Goal: Communication & Community: Share content

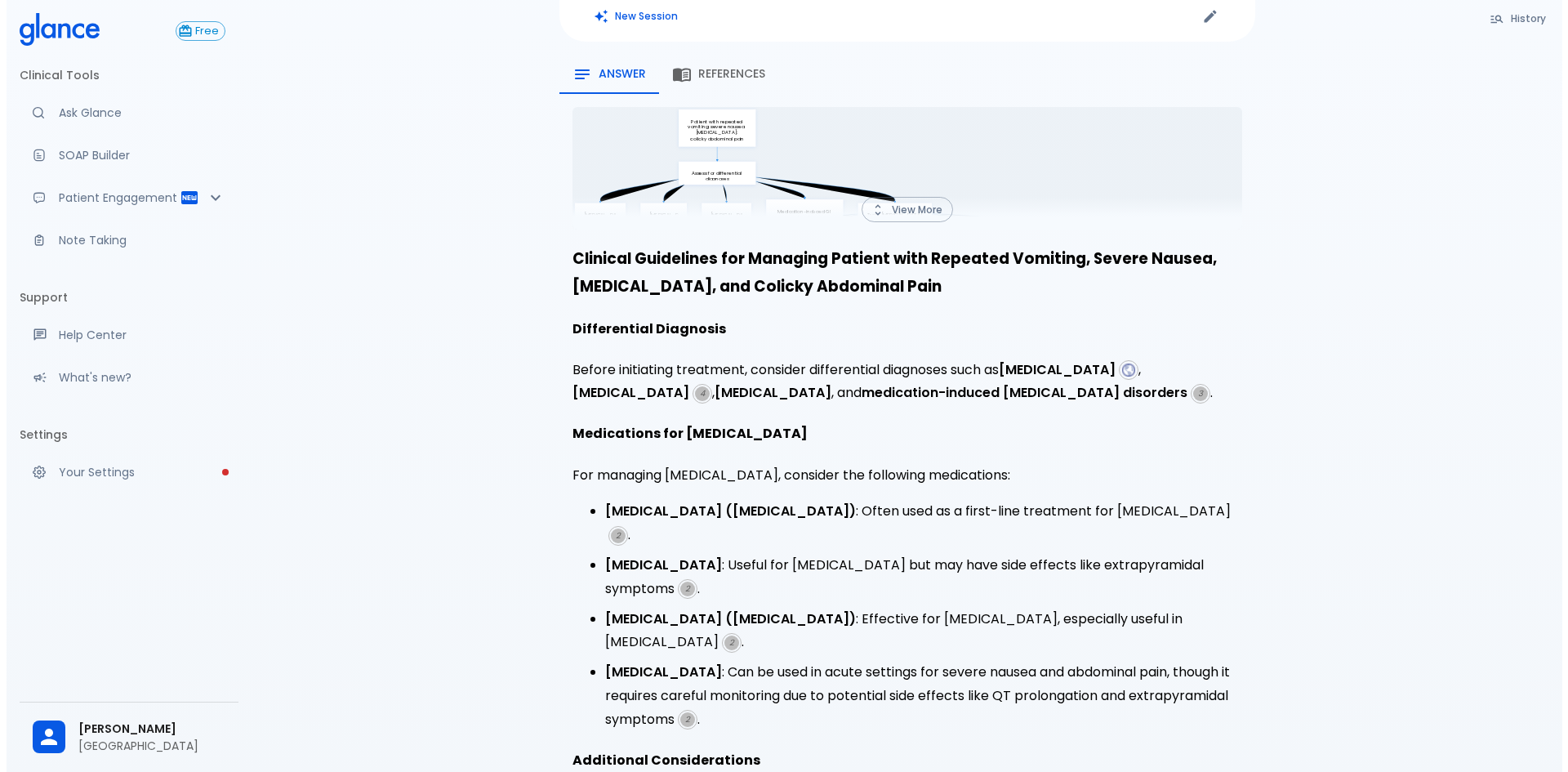
scroll to position [194, 0]
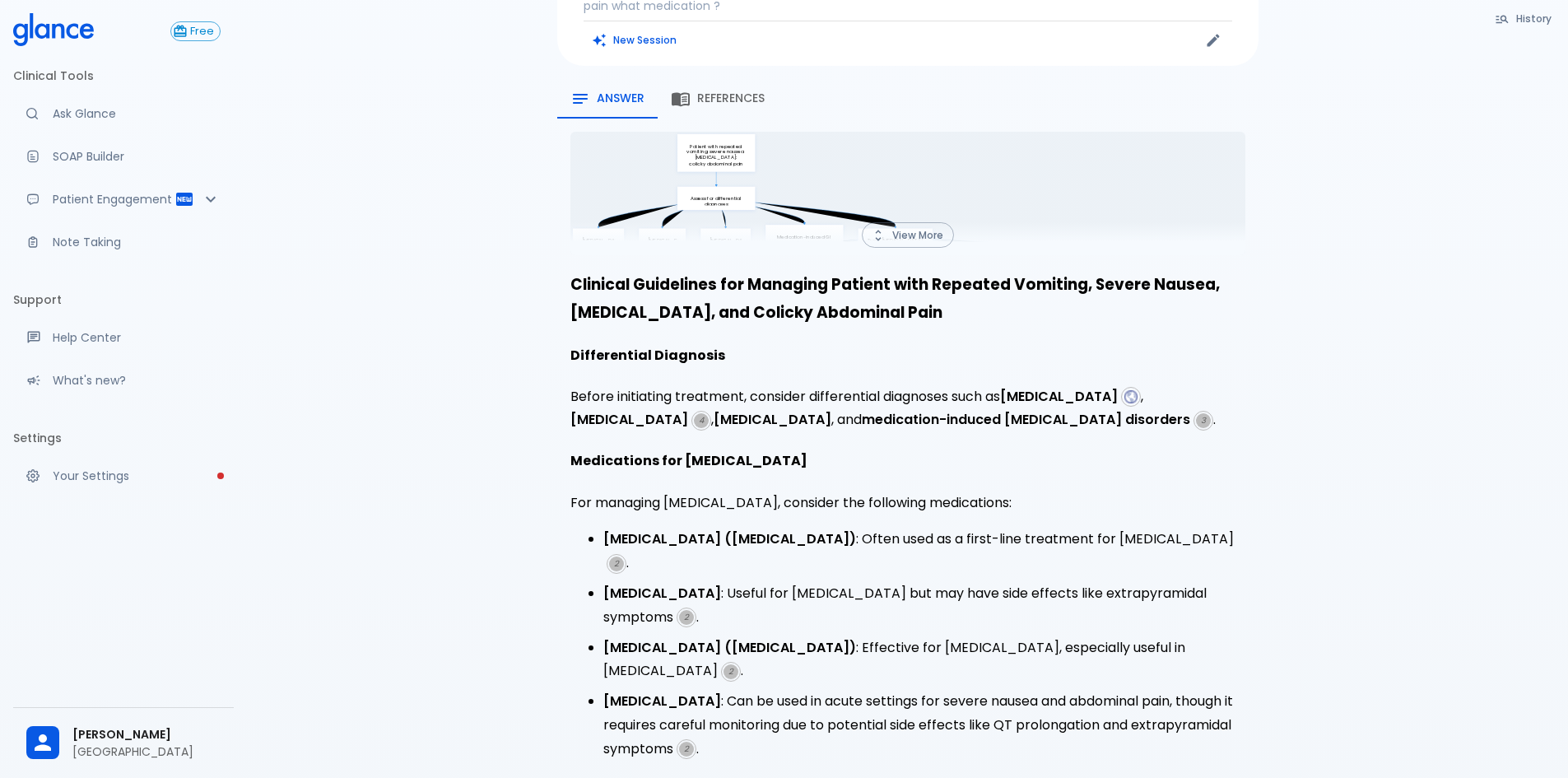
click at [917, 222] on button "View More" at bounding box center [908, 234] width 92 height 25
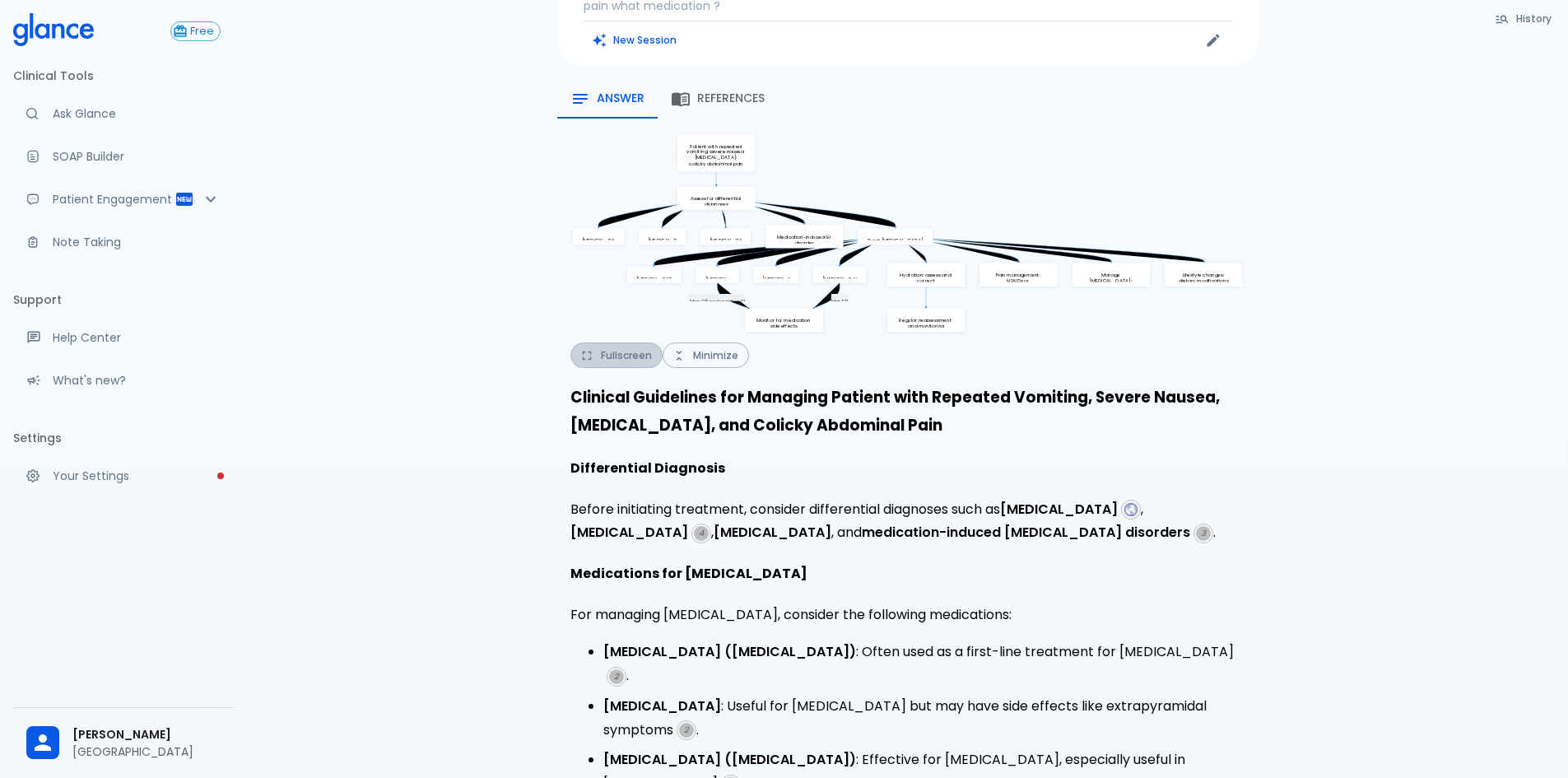
click at [663, 342] on button "Fullscreen" at bounding box center [617, 355] width 92 height 25
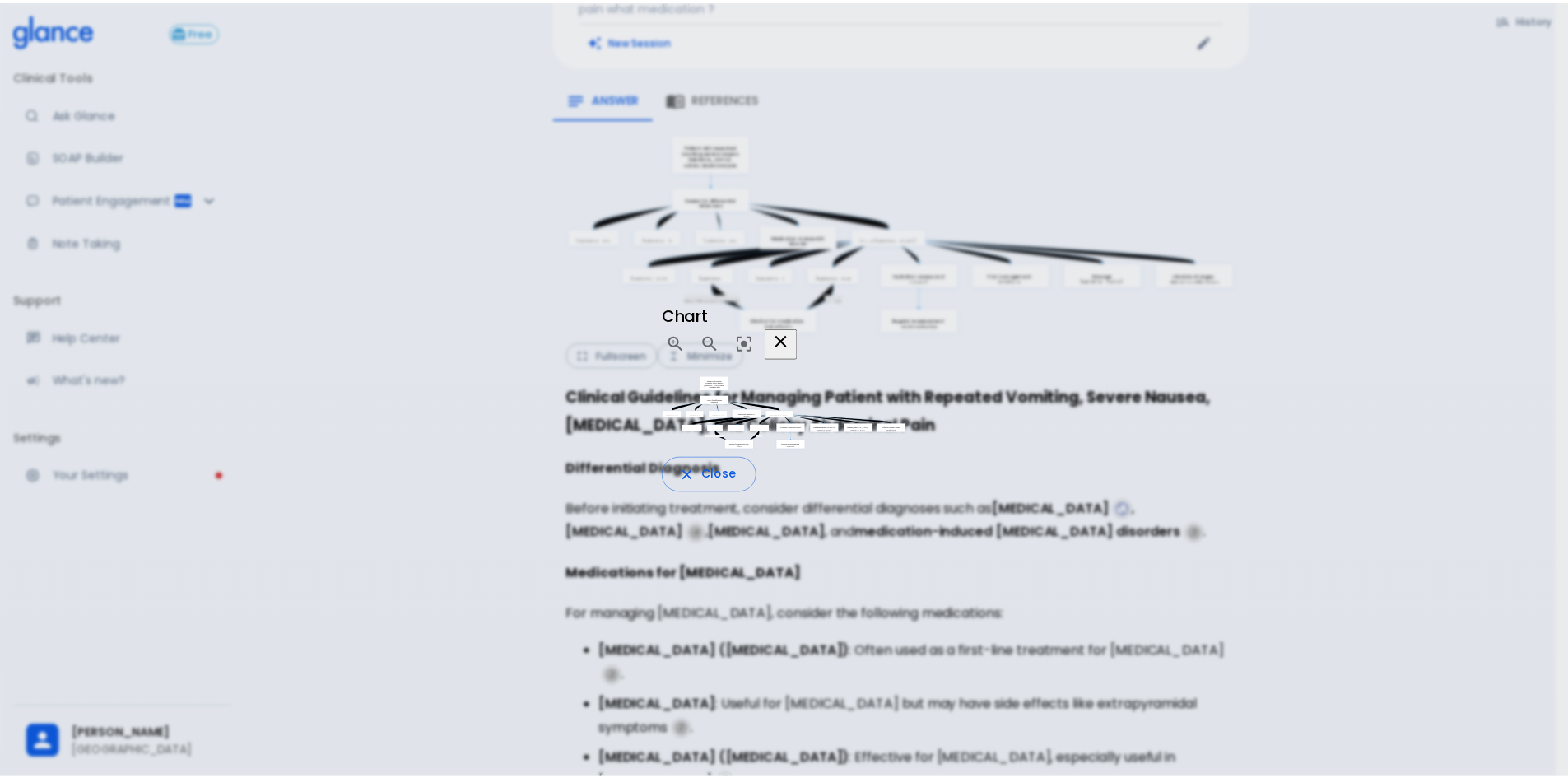
scroll to position [16, 0]
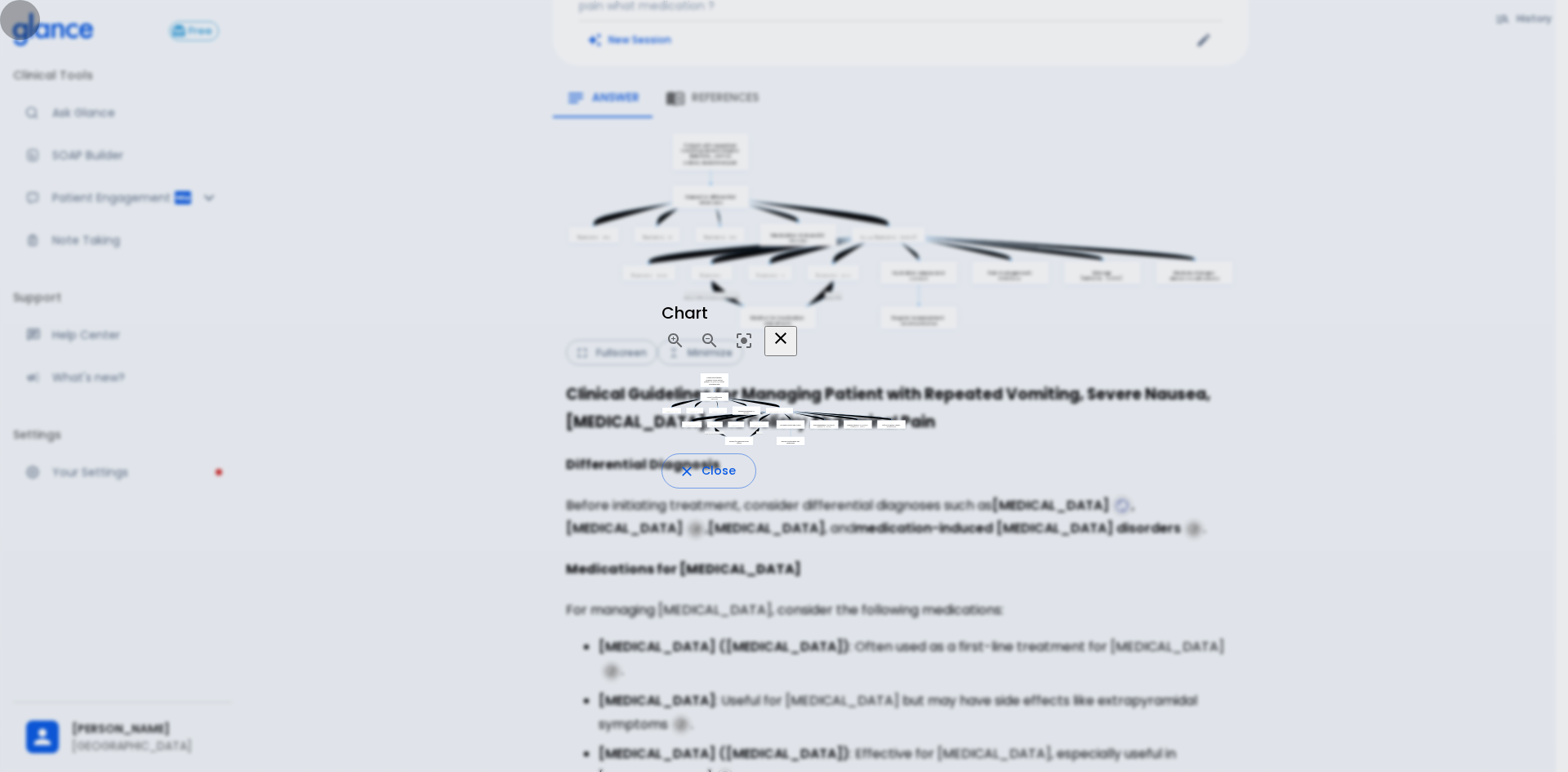
click at [791, 329] on icon "button" at bounding box center [780, 338] width 20 height 20
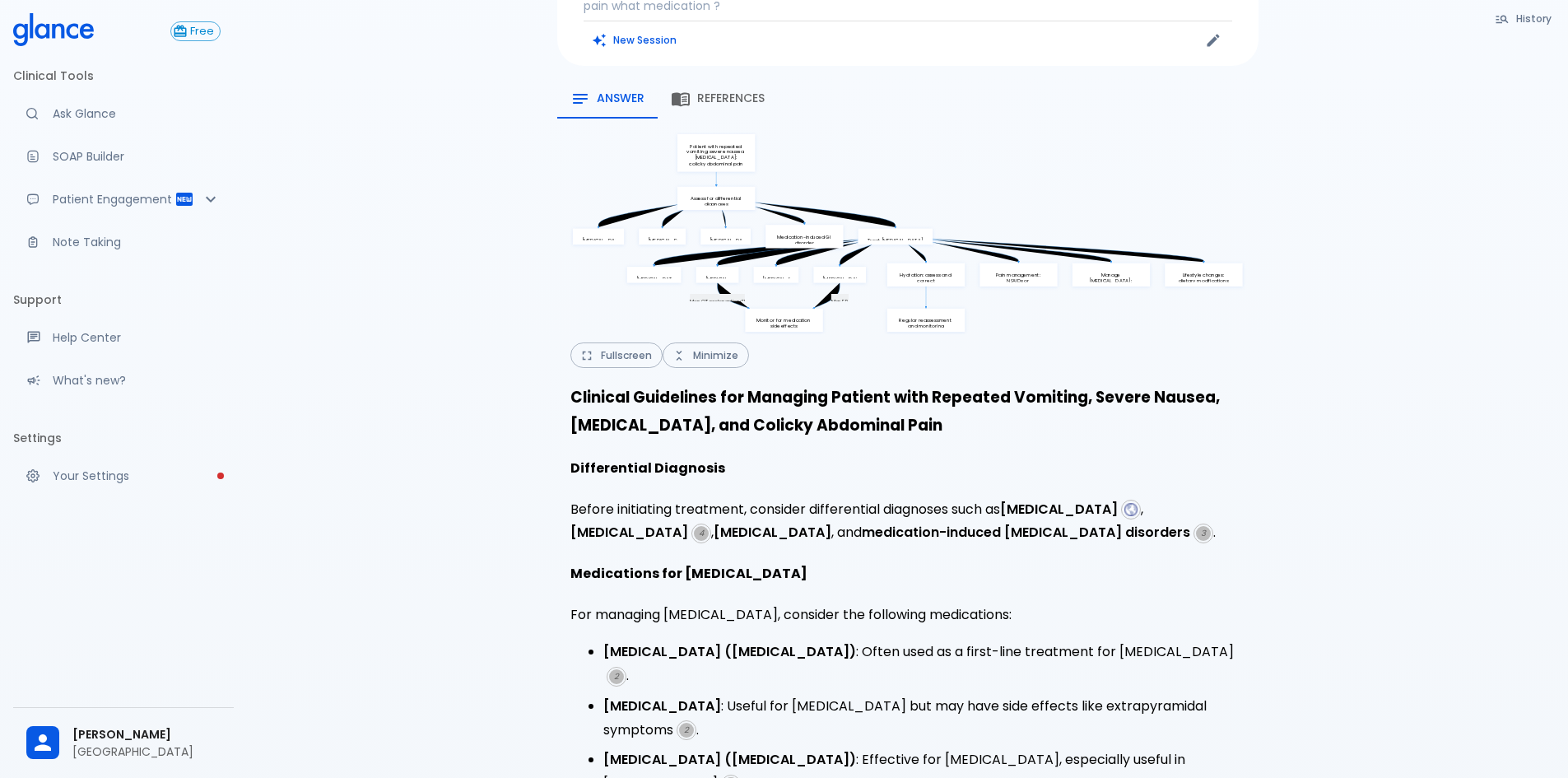
click at [726, 91] on span "References" at bounding box center [731, 99] width 68 height 15
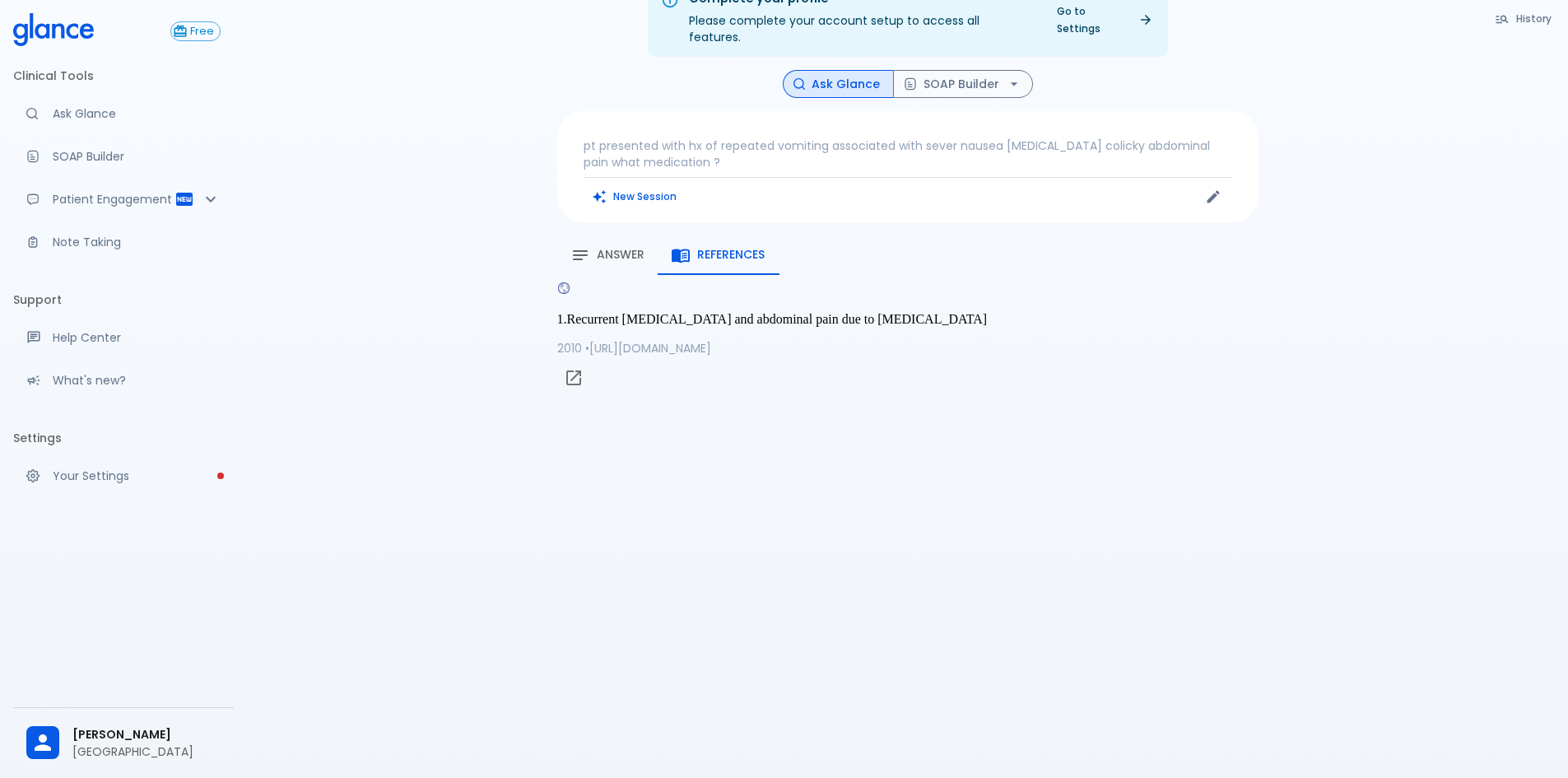
scroll to position [40, 0]
click at [610, 247] on span "Answer" at bounding box center [621, 255] width 48 height 15
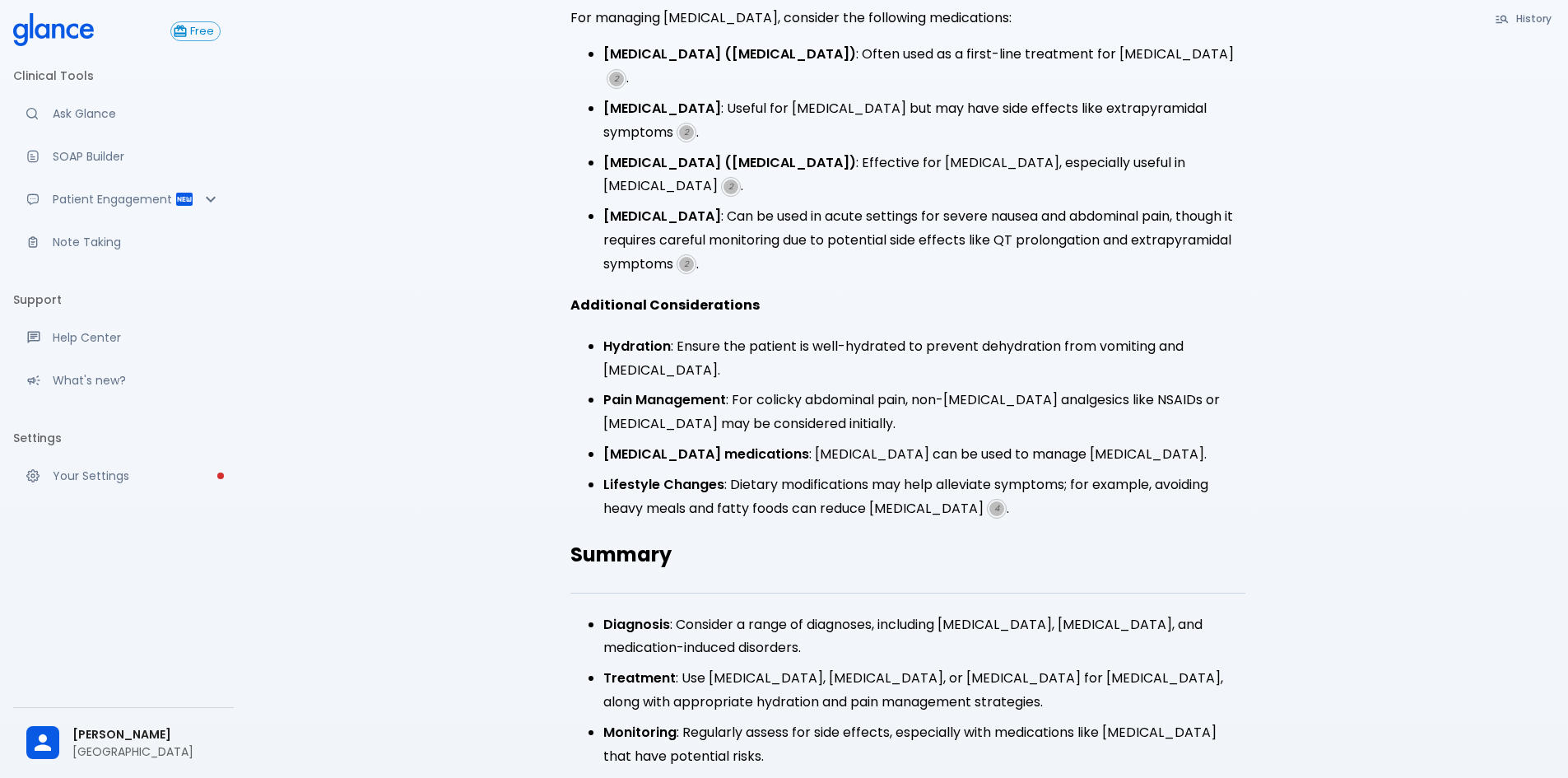
scroll to position [690, 0]
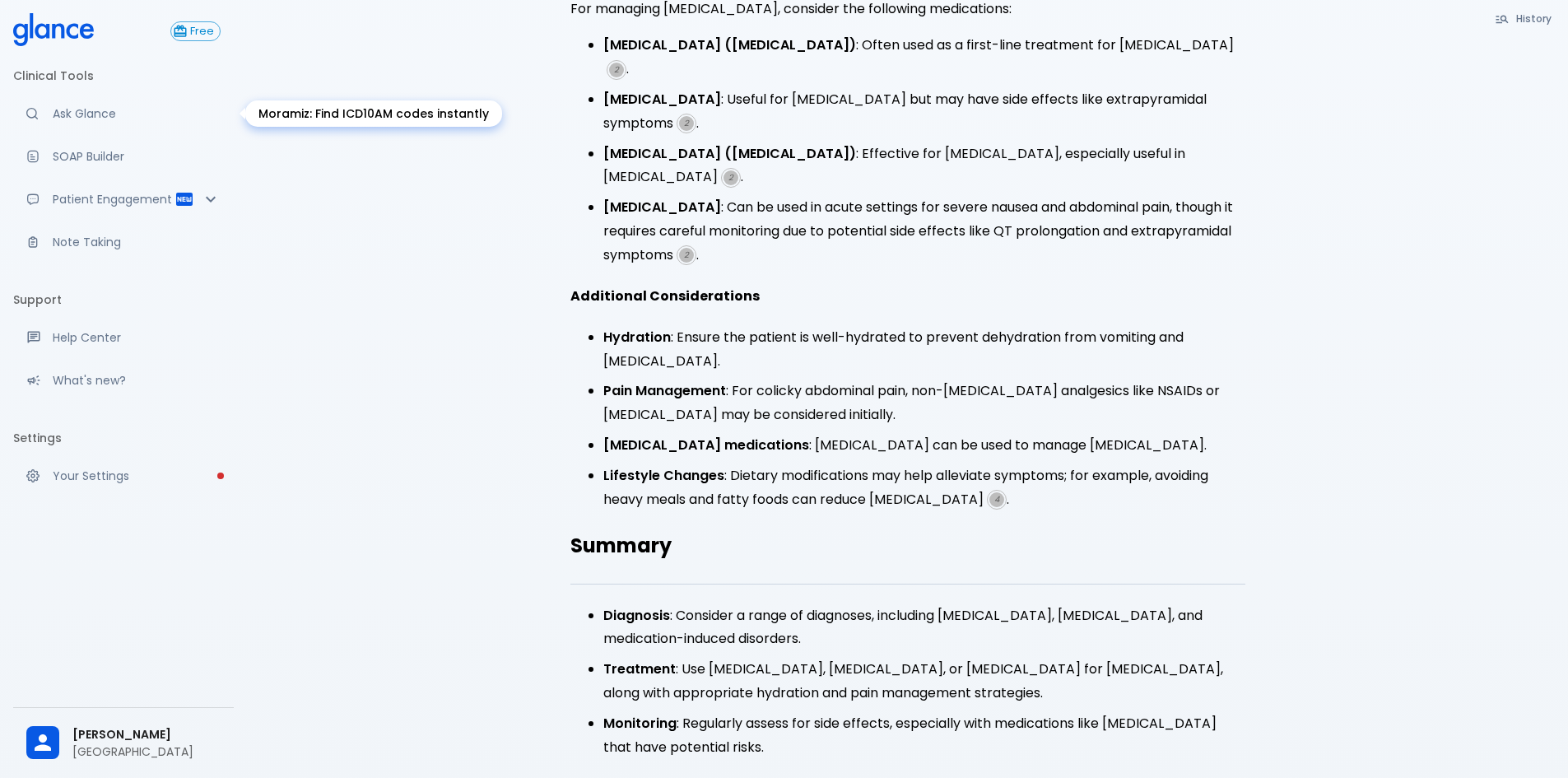
click at [77, 119] on p "Ask Glance" at bounding box center [136, 114] width 168 height 17
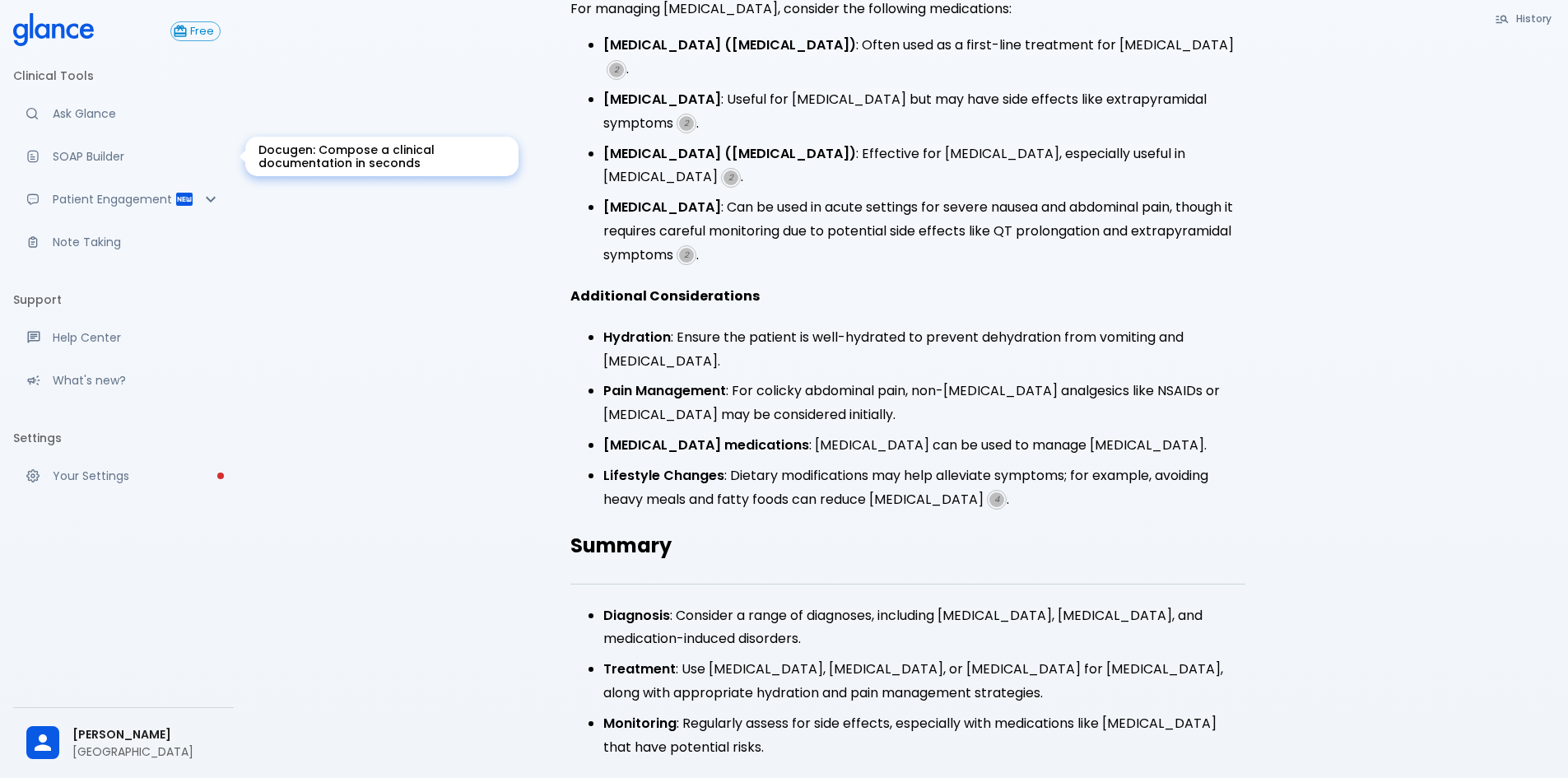
click at [307, 151] on div "Docugen: Compose a clinical documentation in seconds" at bounding box center [382, 156] width 274 height 40
click at [97, 160] on p "SOAP Builder" at bounding box center [136, 157] width 168 height 17
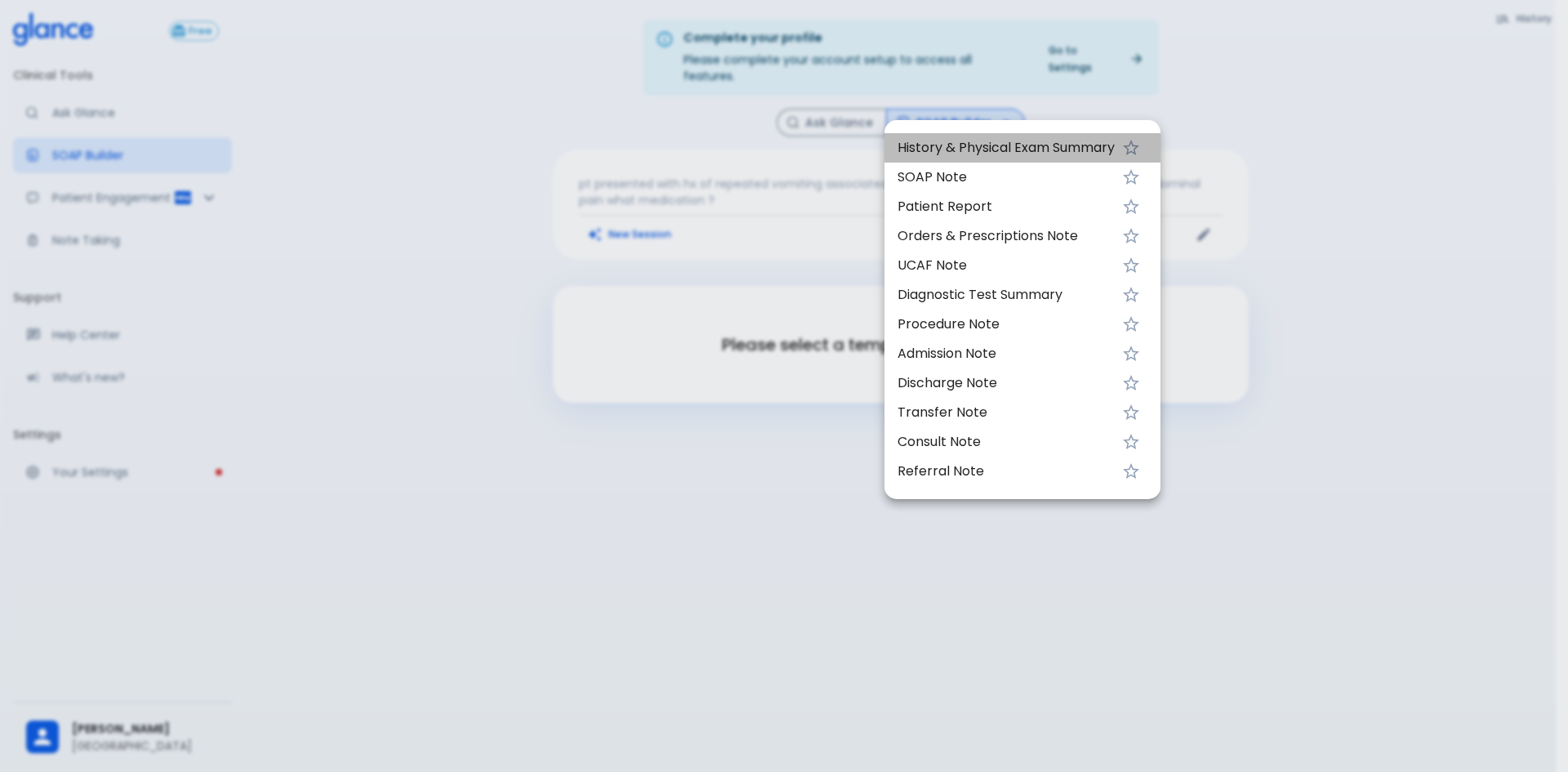
click at [975, 154] on span "History & Physical Exam Summary" at bounding box center [1006, 147] width 217 height 20
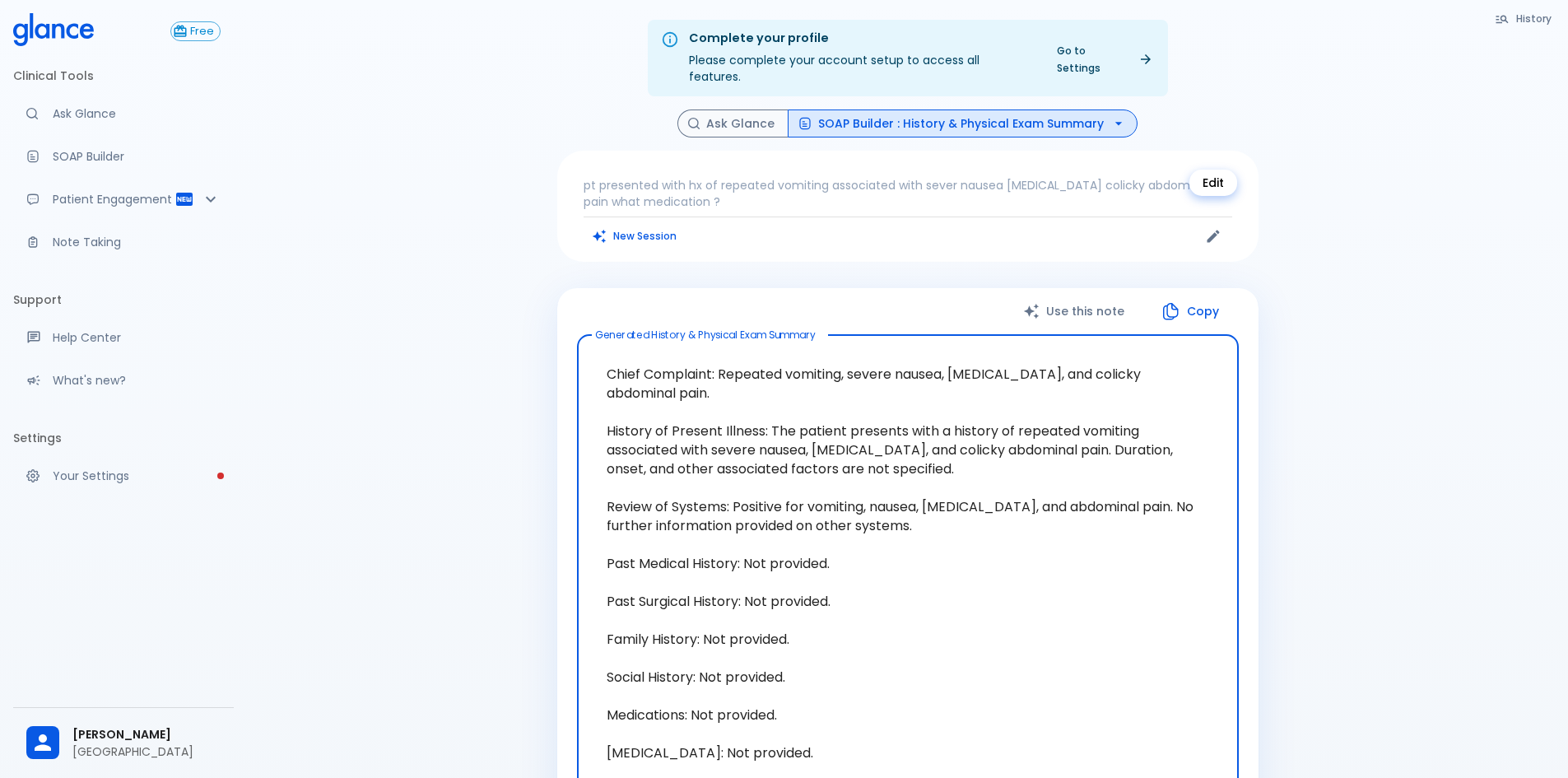
type textarea "Chief Complaint: Repeated vomiting, severe nausea, [MEDICAL_DATA], and colicky …"
click at [1221, 228] on icon "Edit" at bounding box center [1213, 236] width 17 height 17
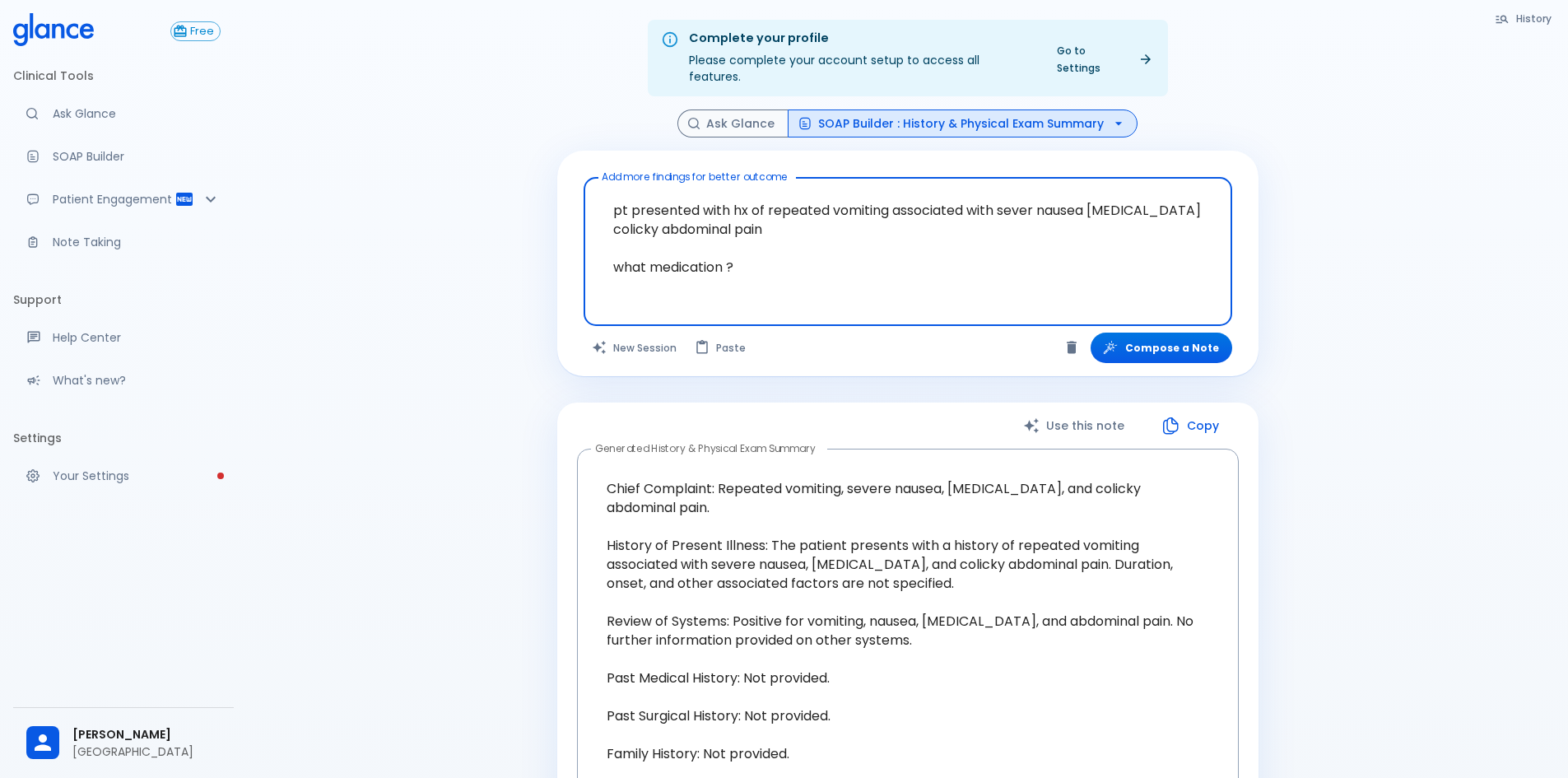
click at [760, 258] on textarea "pt presented with hx of repeated vomiting associated with sever nausea [MEDICAL…" at bounding box center [908, 239] width 626 height 109
drag, startPoint x: 753, startPoint y: 251, endPoint x: 583, endPoint y: 251, distance: 170.0
click at [584, 251] on div "pt presented with hx of repeated vomiting associated with sever nausea [MEDICAL…" at bounding box center [909, 251] width 649 height 149
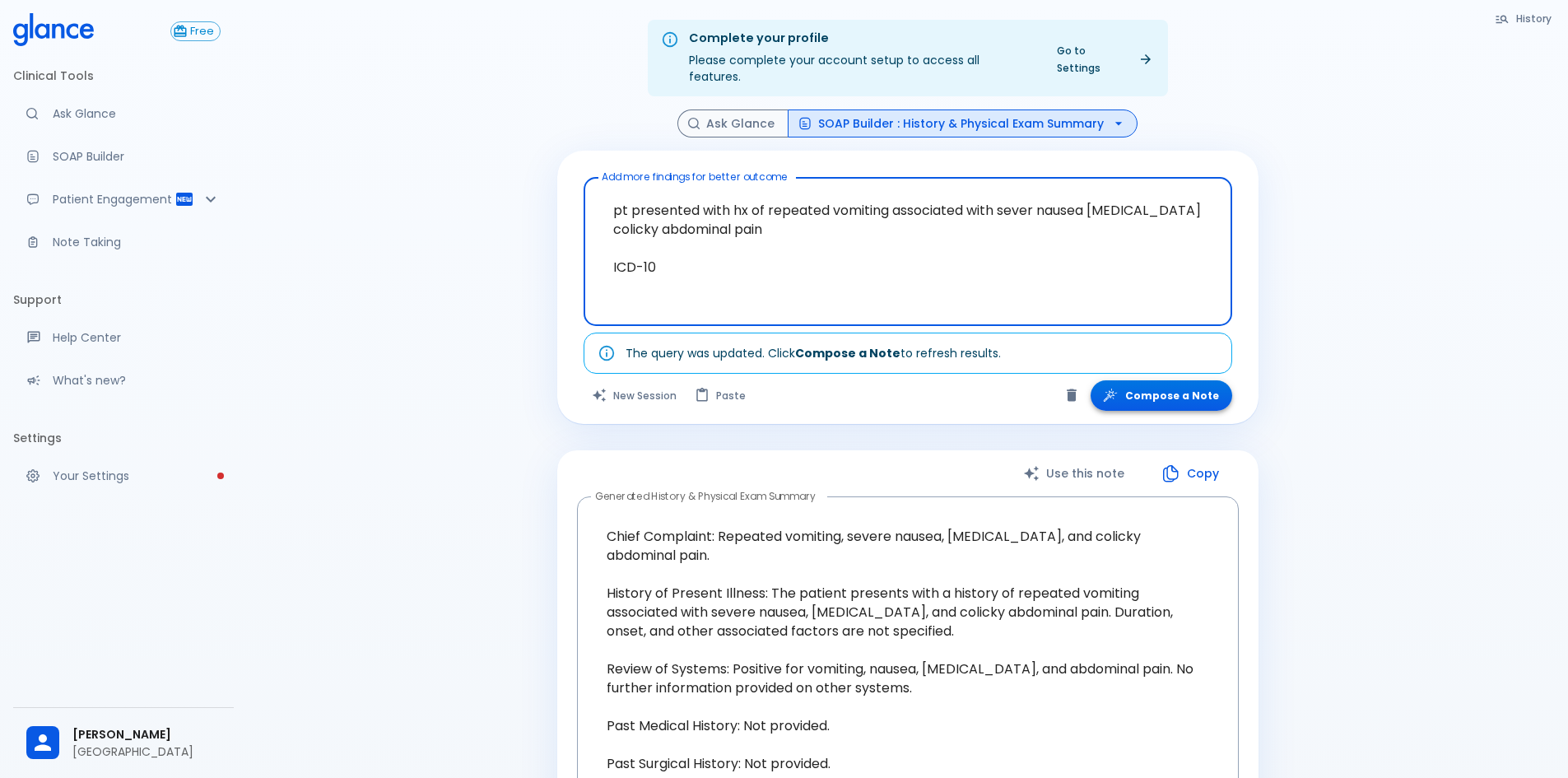
type textarea "pt presented with hx of repeated vomiting associated with sever nausea [MEDICAL…"
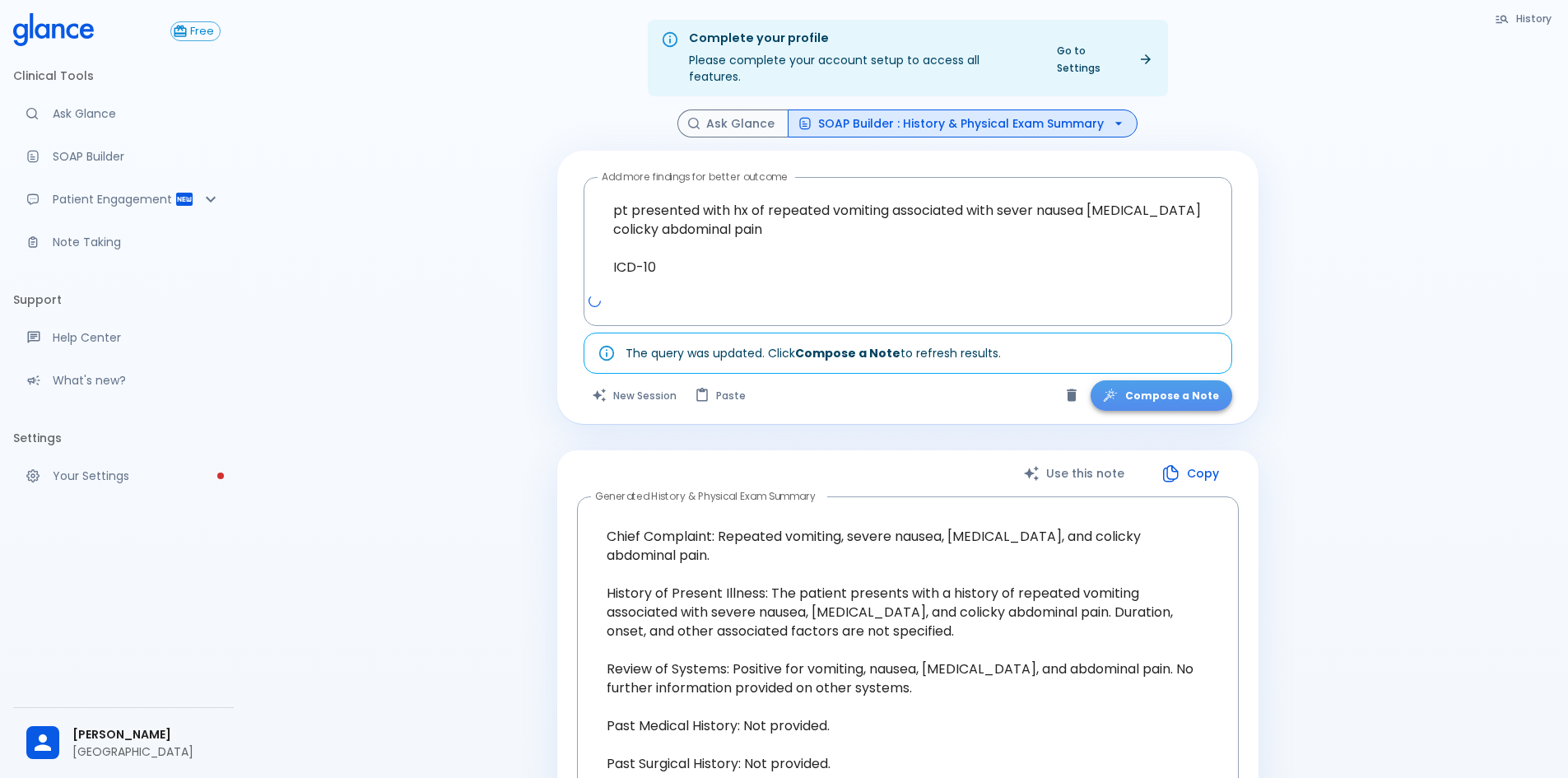
click at [1207, 381] on button "Compose a Note" at bounding box center [1162, 395] width 142 height 30
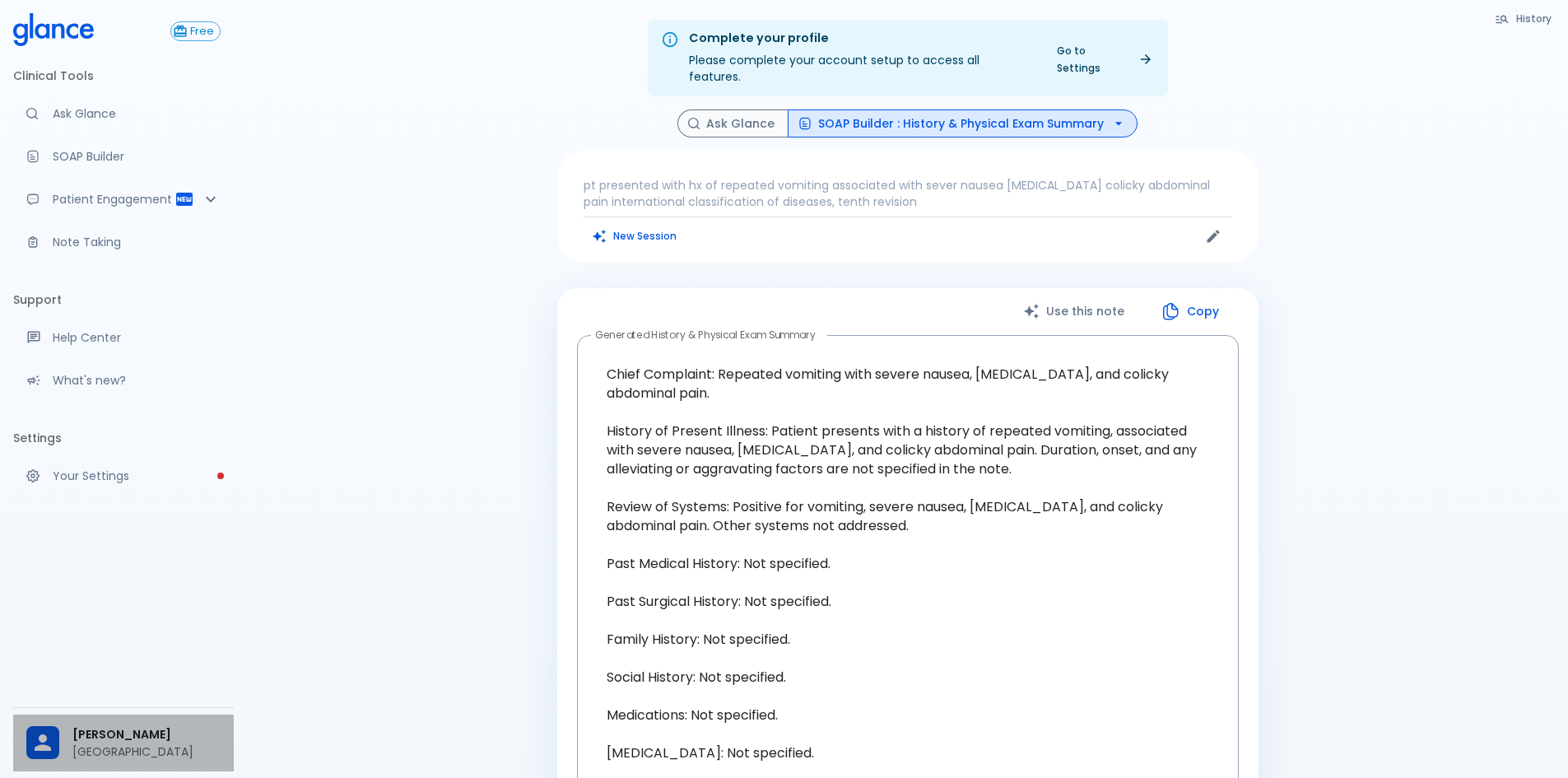
click at [158, 736] on span "[PERSON_NAME]" at bounding box center [147, 735] width 149 height 17
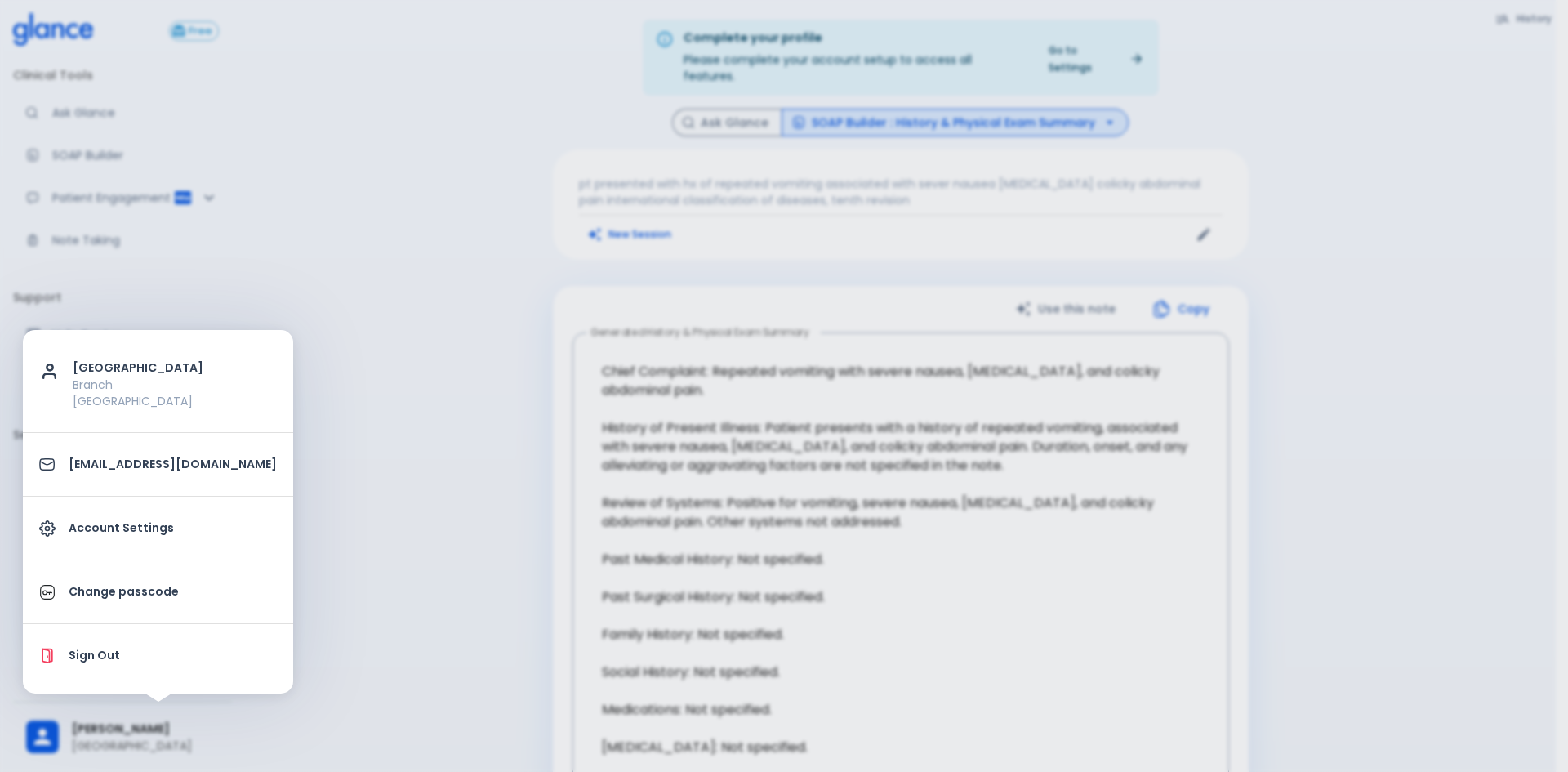
drag, startPoint x: 383, startPoint y: 389, endPoint x: 278, endPoint y: 189, distance: 225.9
click at [383, 381] on div at bounding box center [784, 386] width 1568 height 772
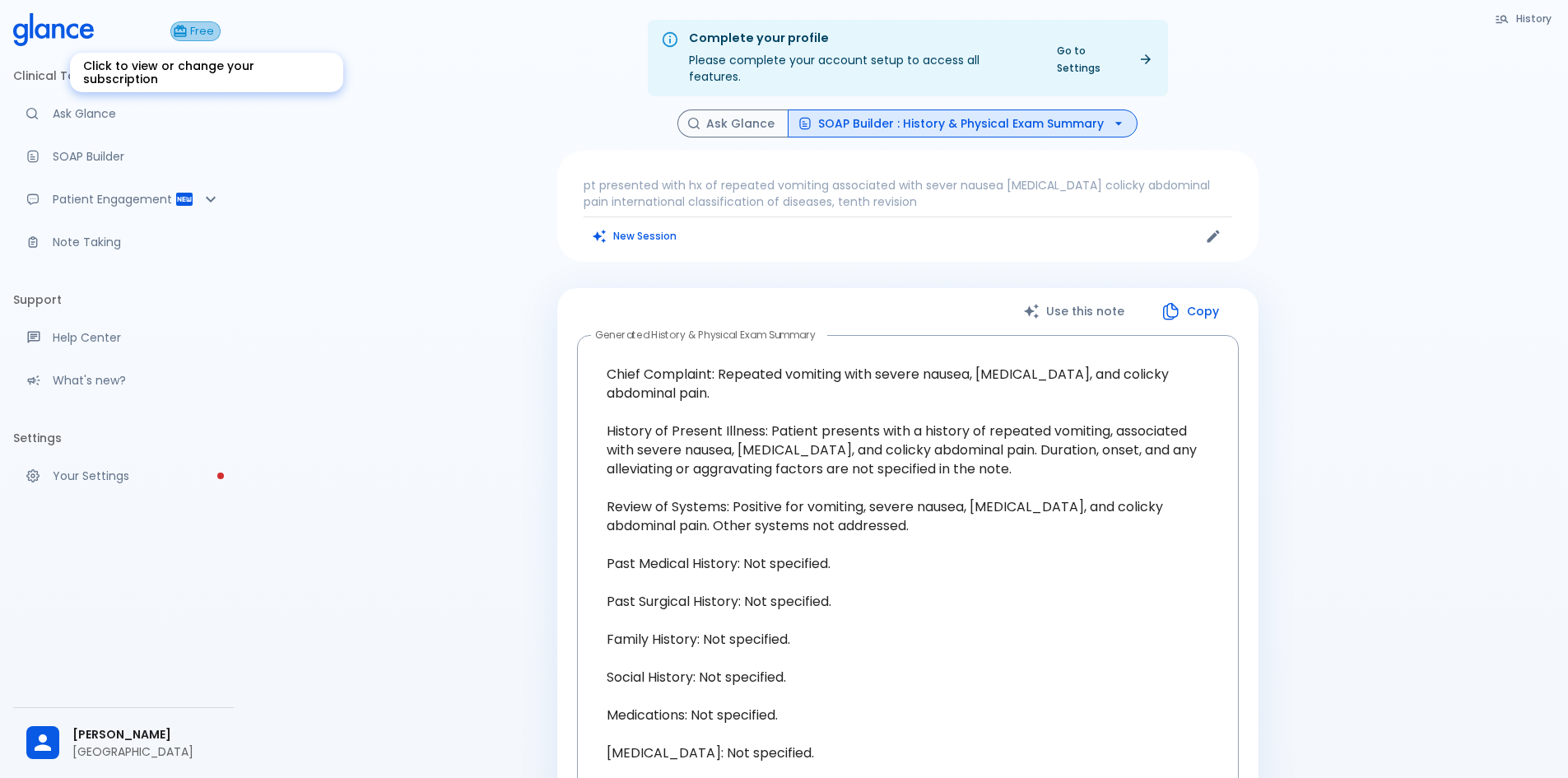
click at [188, 24] on icon "Click to view or change your subscription" at bounding box center [181, 31] width 15 height 15
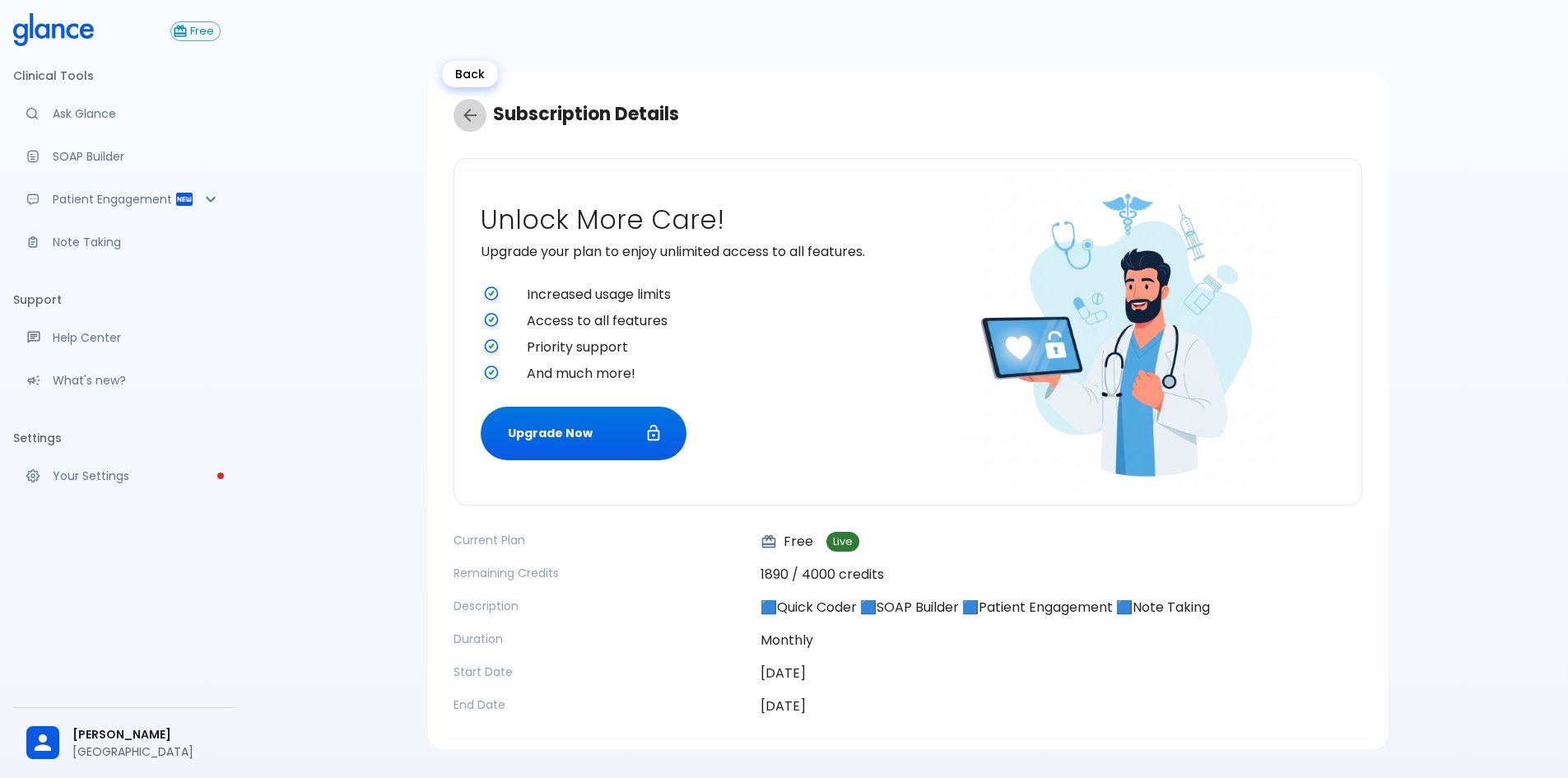
click at [472, 112] on icon "Back" at bounding box center [469, 115] width 20 height 20
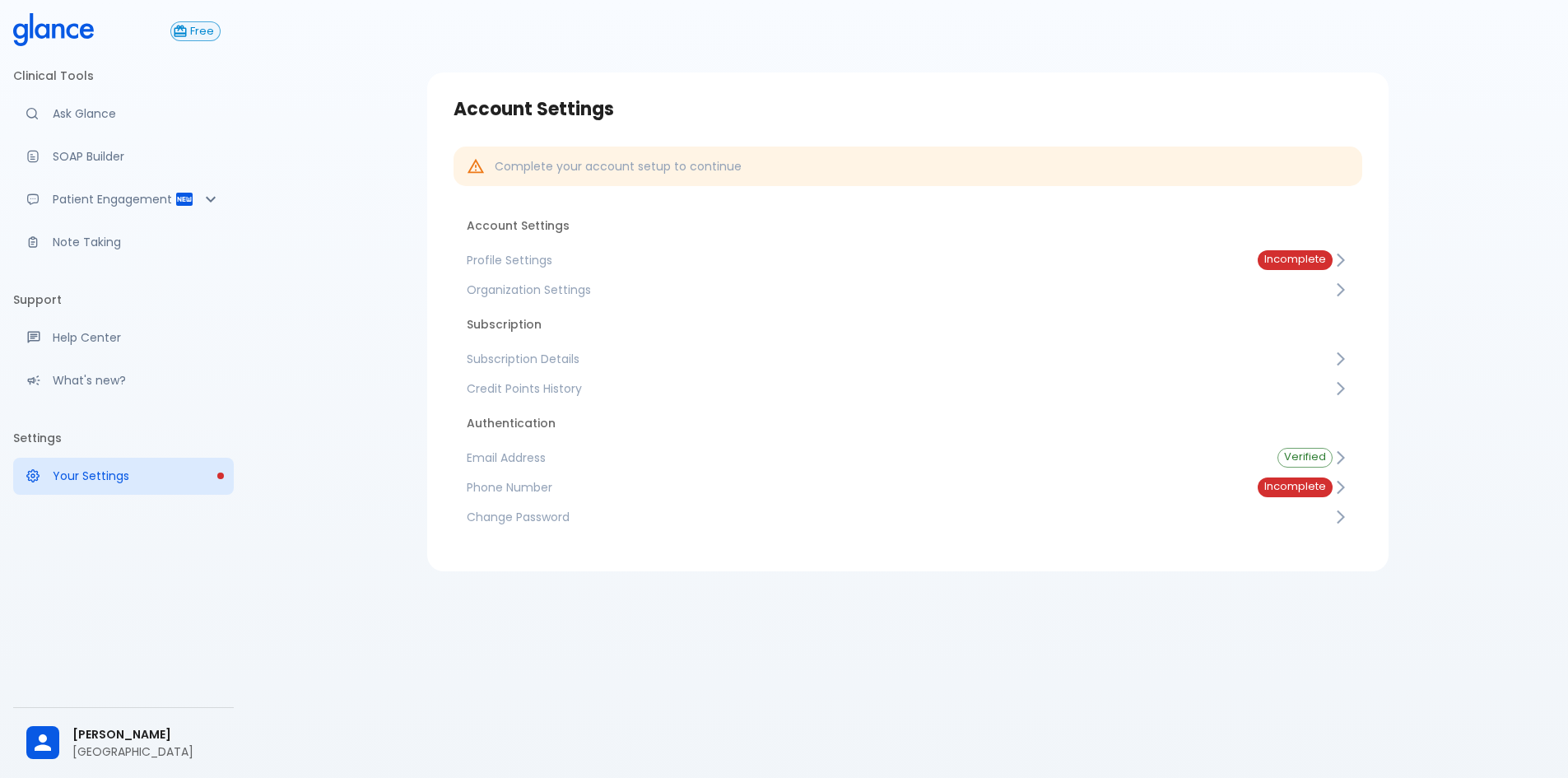
click at [199, 39] on button "Free" at bounding box center [195, 31] width 50 height 20
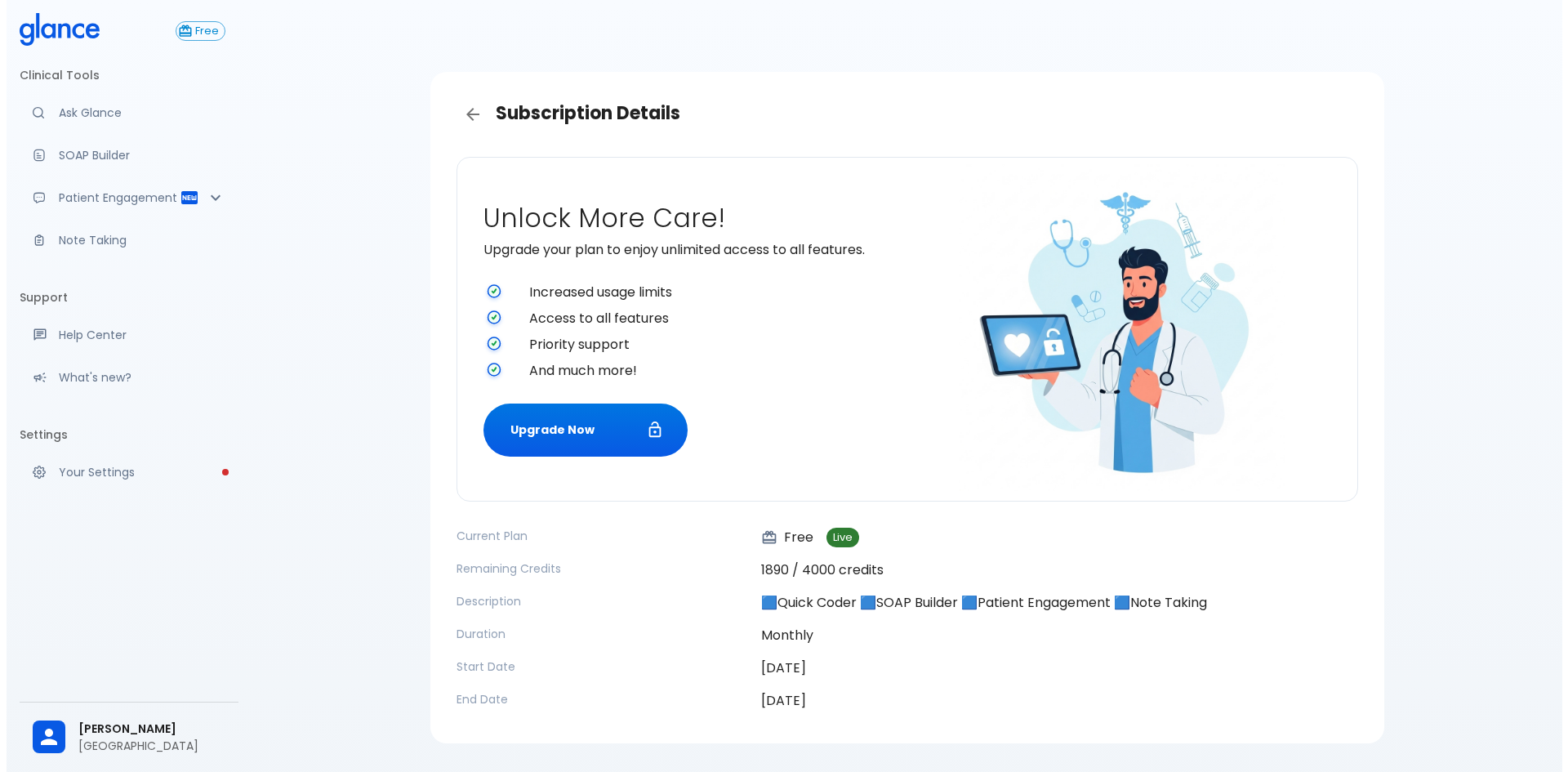
scroll to position [43, 0]
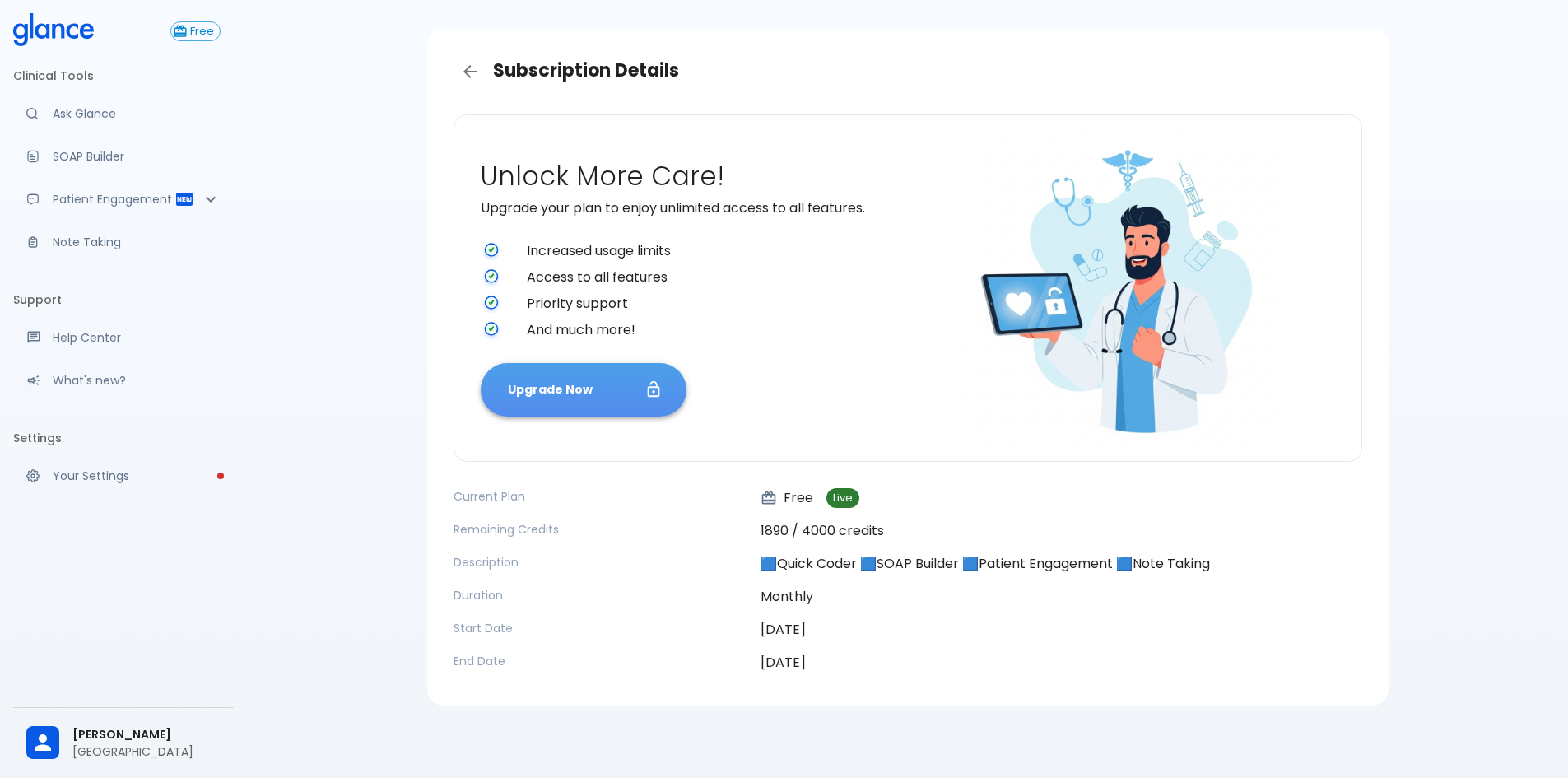
click at [563, 388] on button "Upgrade Now" at bounding box center [583, 389] width 206 height 54
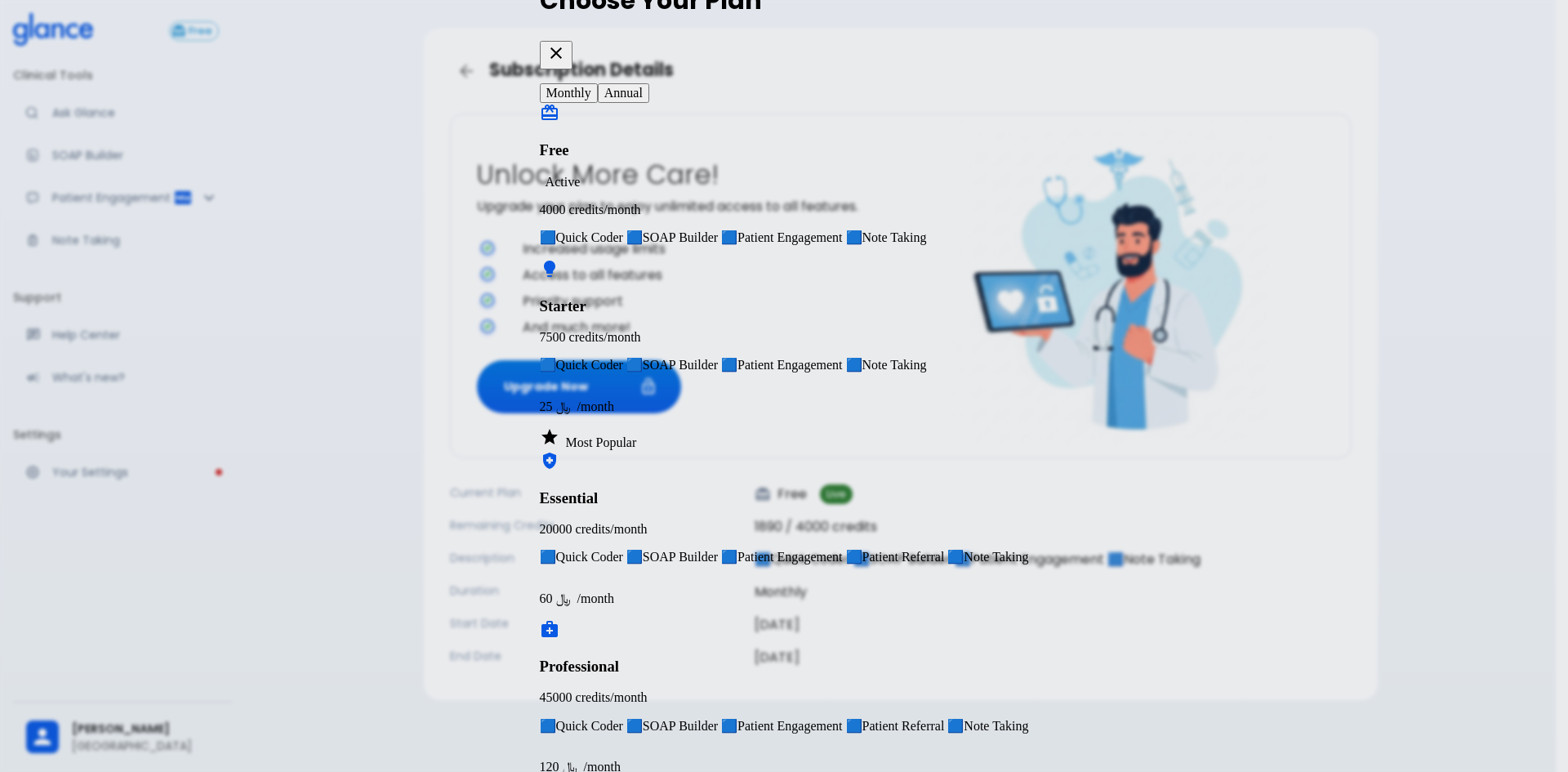
click at [650, 103] on button "Annual" at bounding box center [623, 92] width 51 height 20
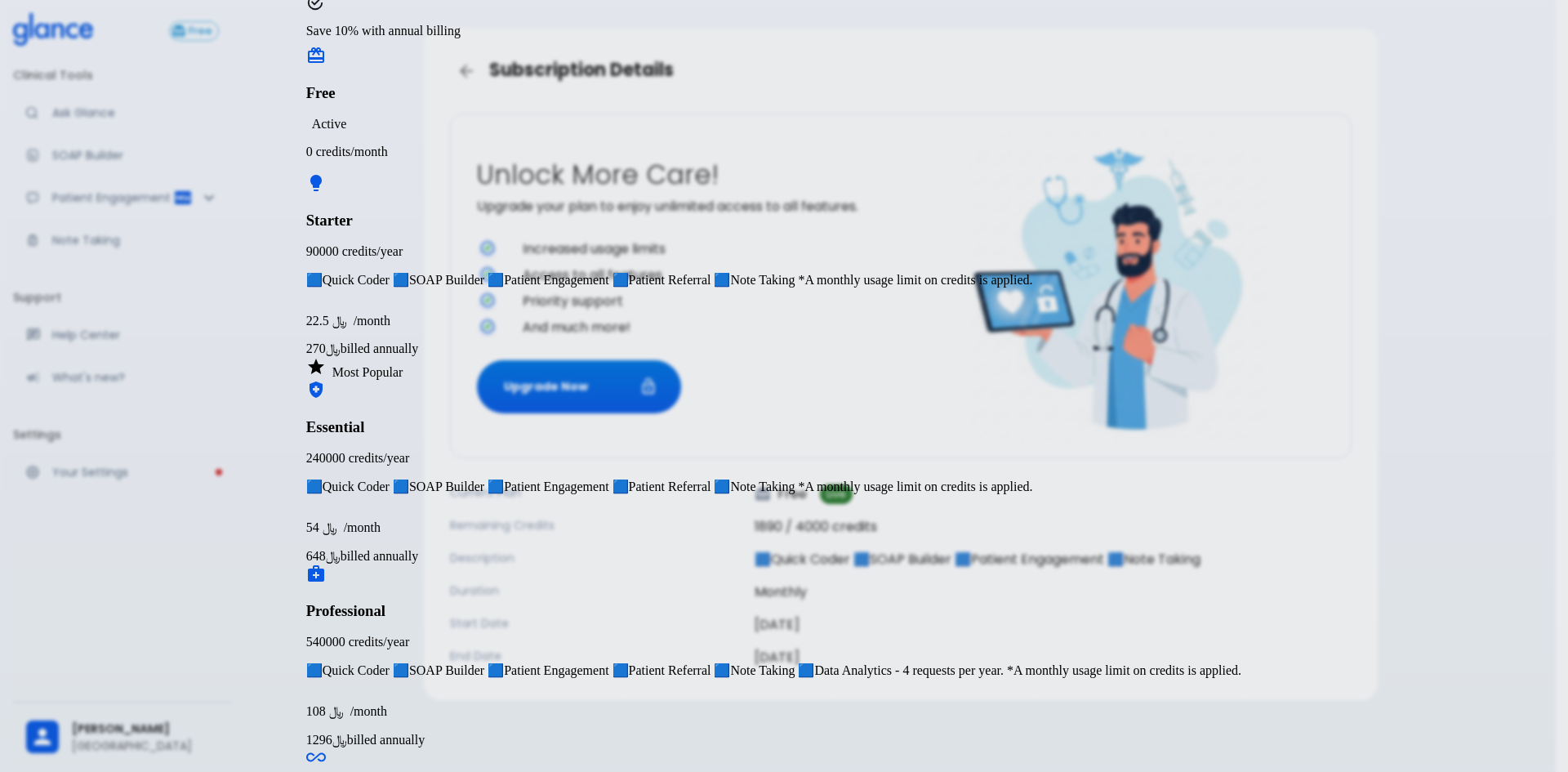
scroll to position [195, 0]
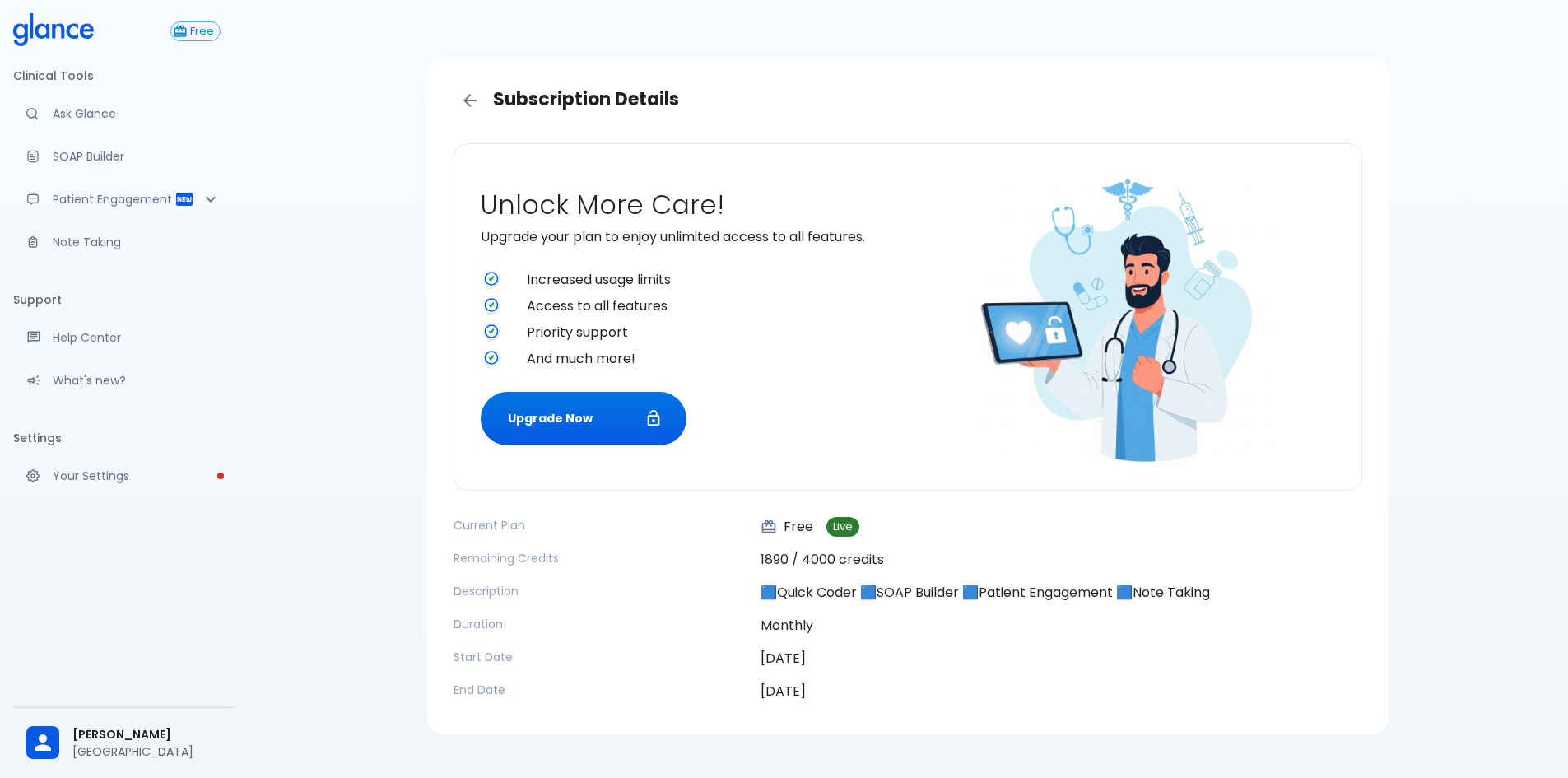
scroll to position [0, 0]
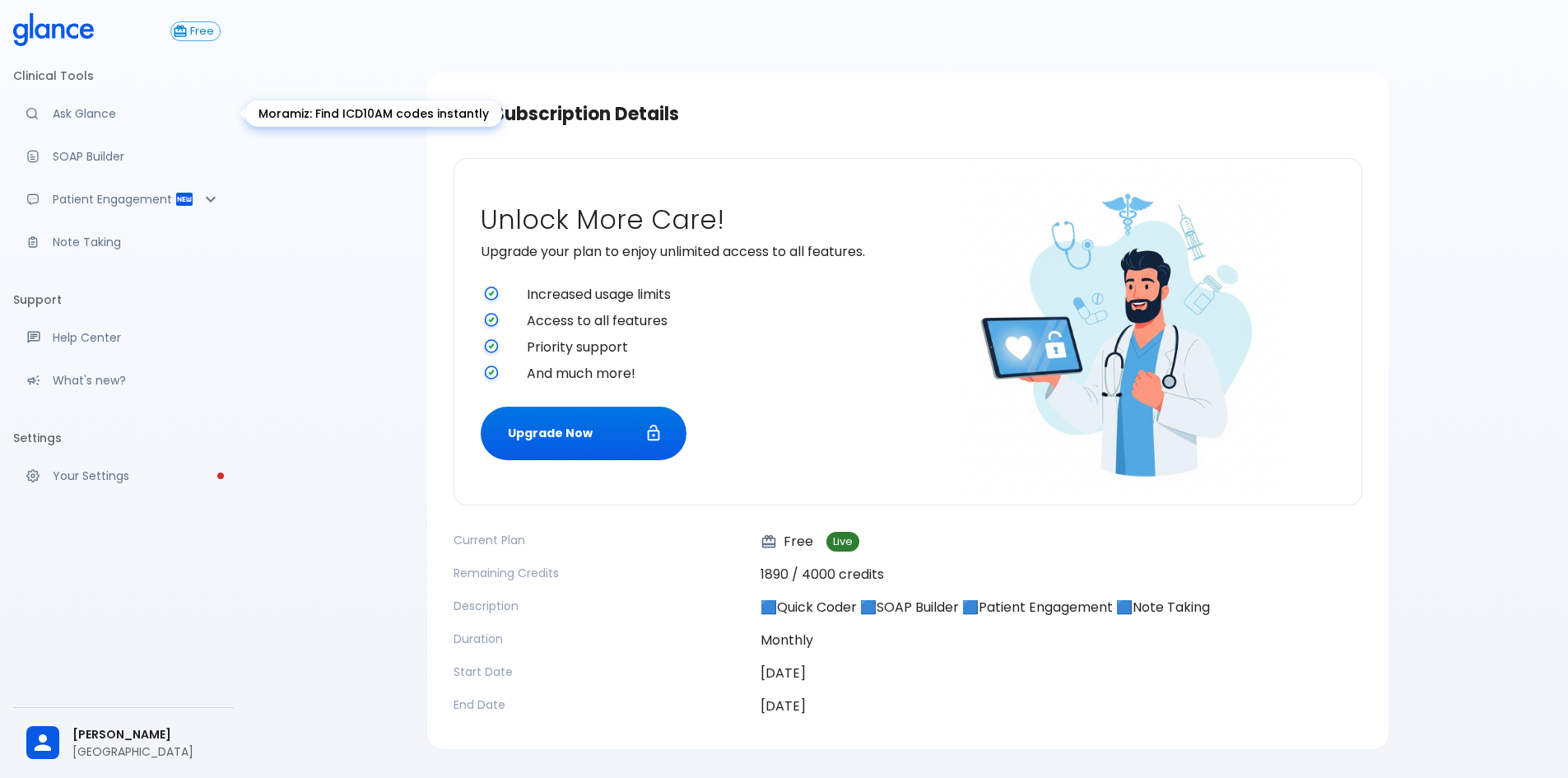
click at [95, 106] on p "Ask Glance" at bounding box center [136, 114] width 168 height 17
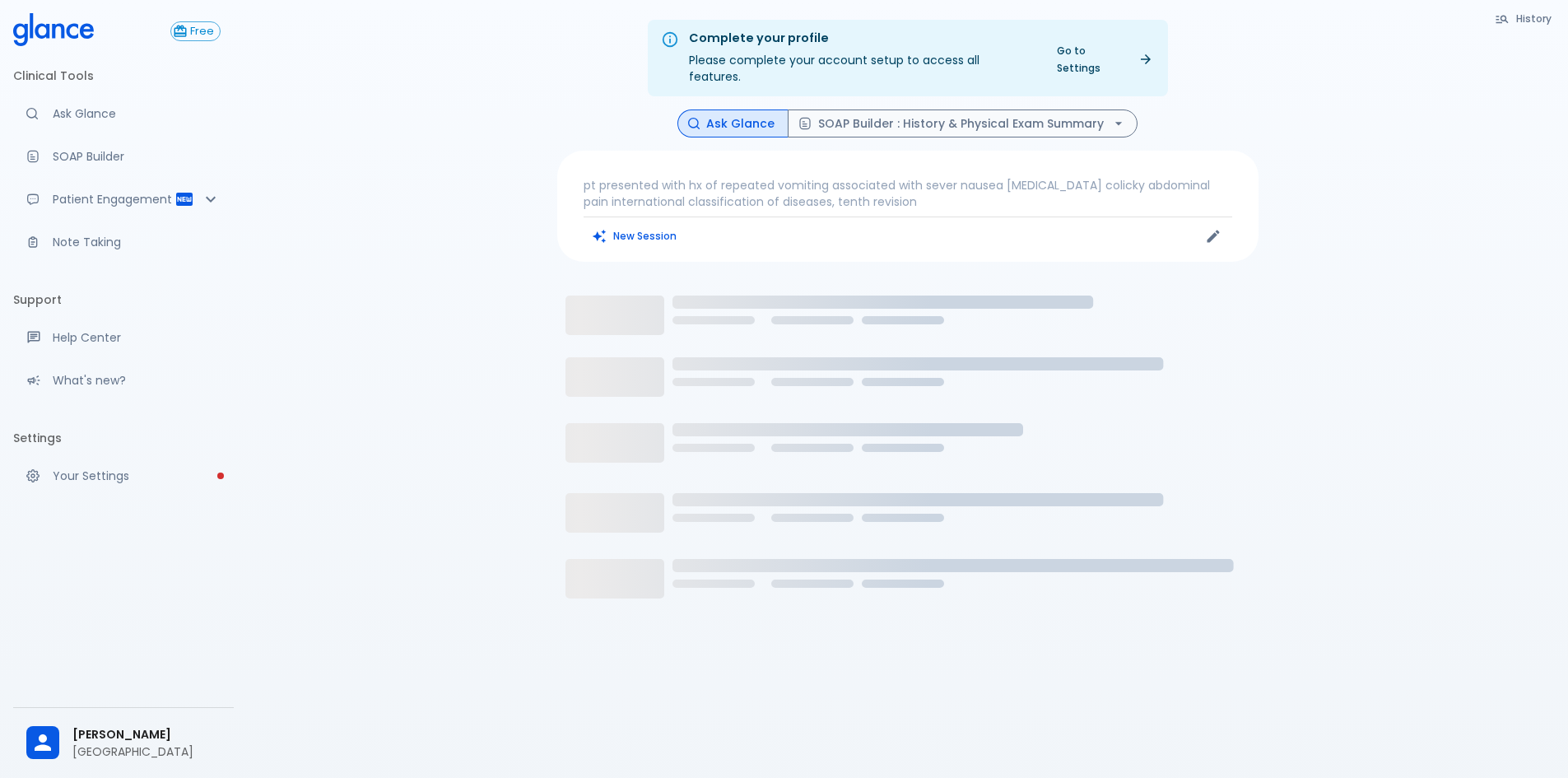
click at [905, 186] on p "pt presented with hx of repeated vomiting associated with sever nausea [MEDICAL…" at bounding box center [909, 193] width 649 height 33
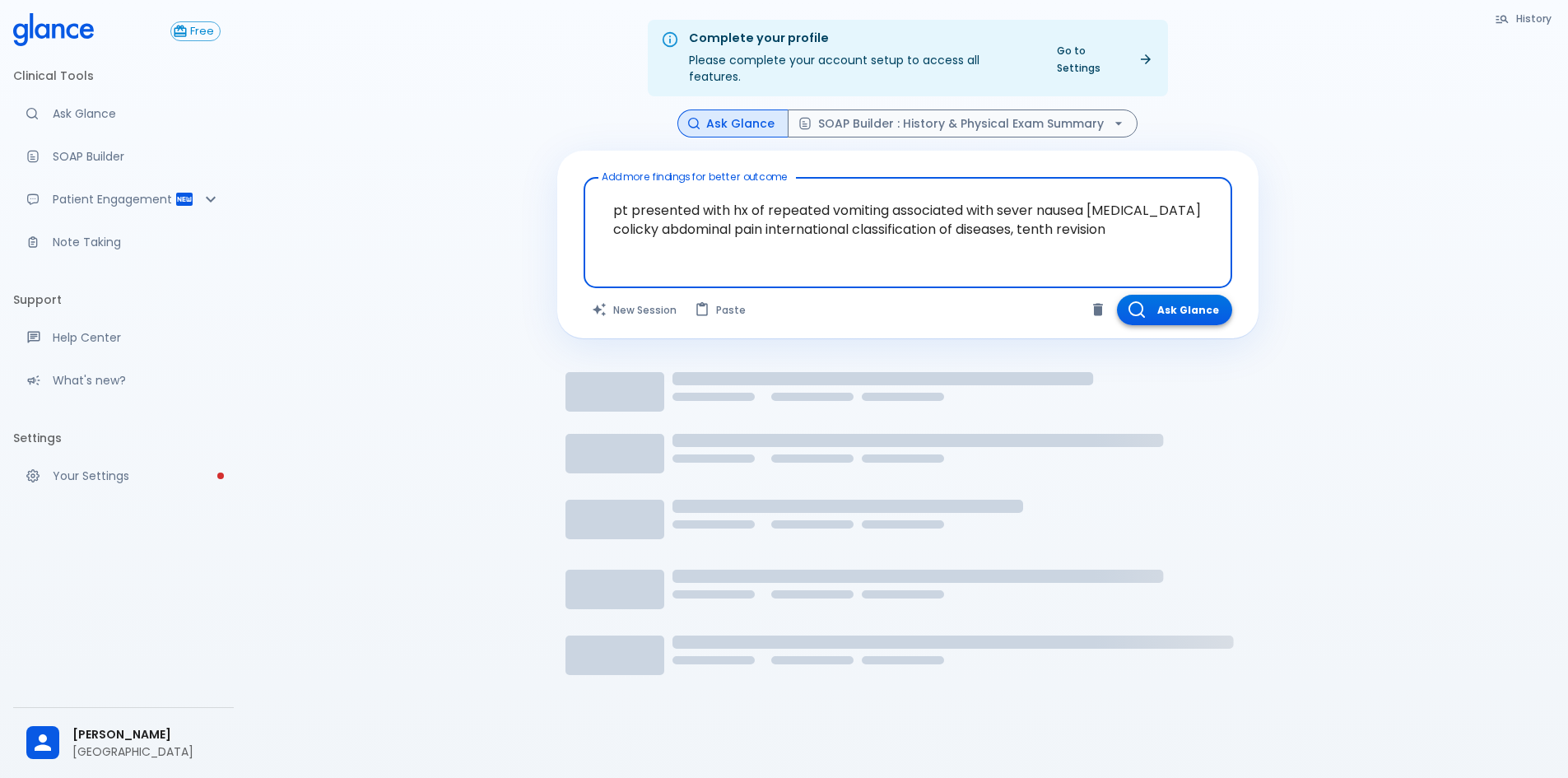
click at [1180, 303] on button "Ask Glance" at bounding box center [1175, 310] width 116 height 30
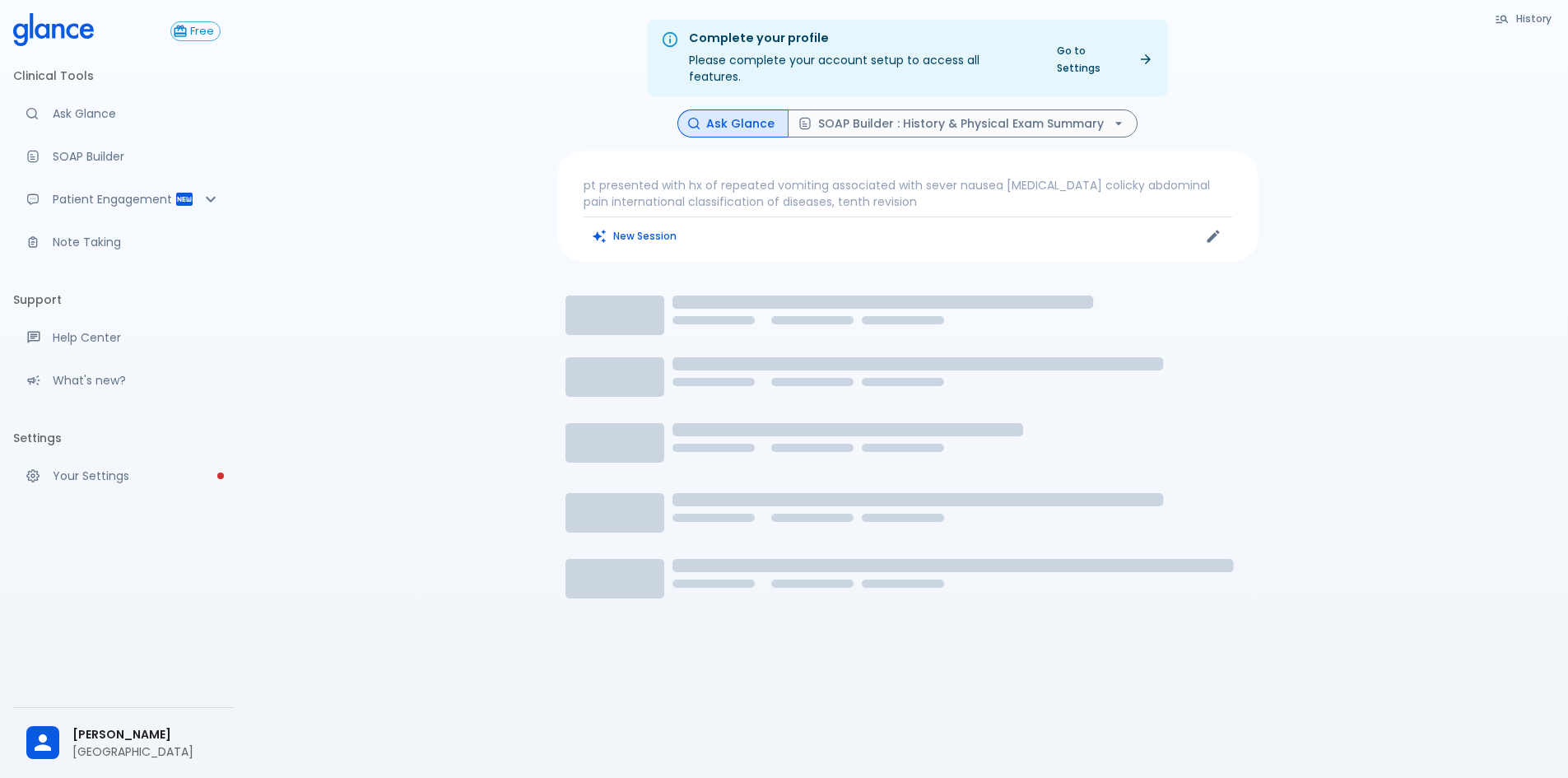
click at [838, 185] on p "pt presented with hx of repeated vomiting associated with sever nausea [MEDICAL…" at bounding box center [909, 193] width 649 height 33
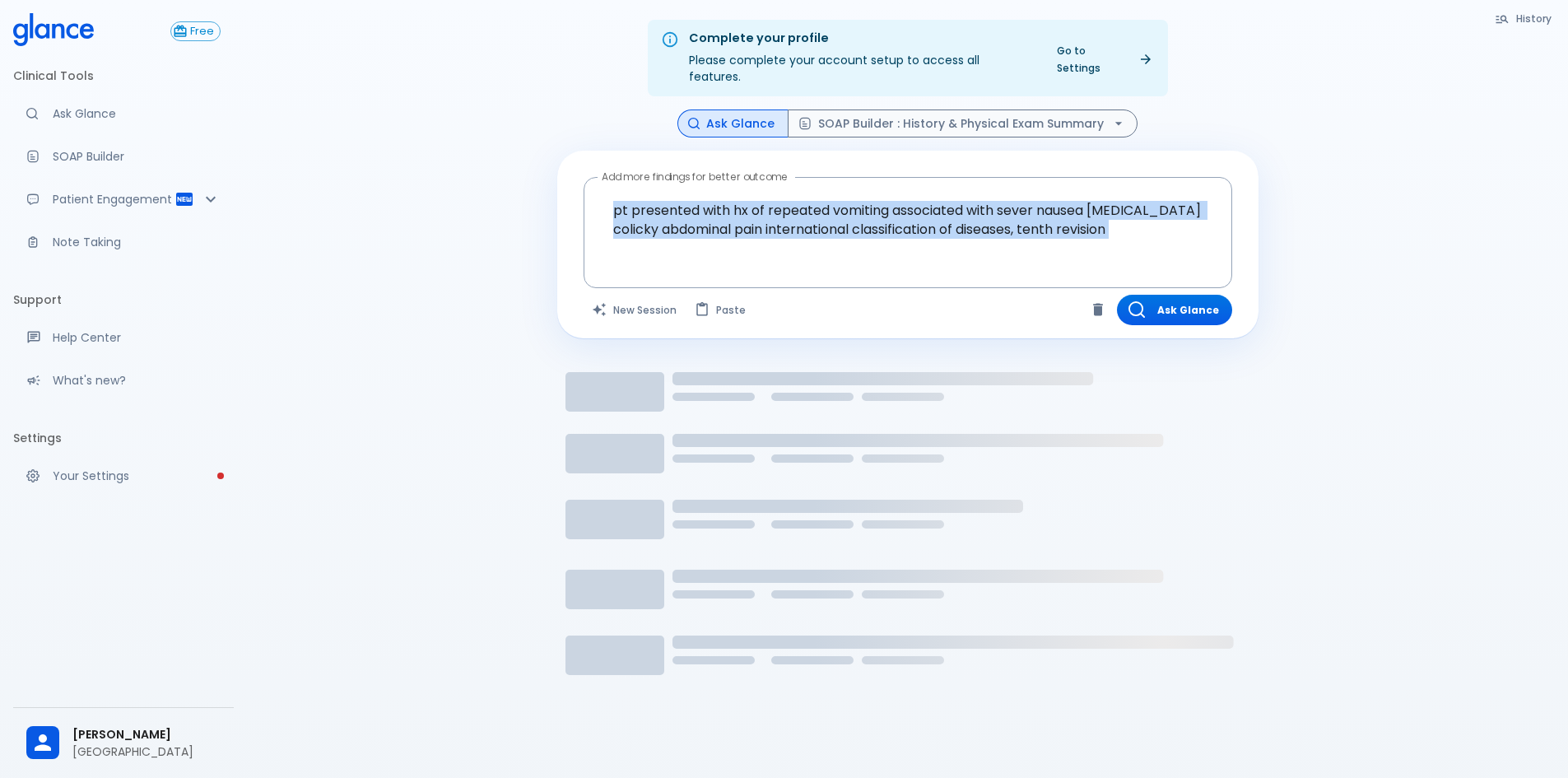
drag, startPoint x: 1111, startPoint y: 238, endPoint x: 552, endPoint y: 183, distance: 561.7
click at [552, 183] on div "History Ask Glance SOAP Builder : History & Physical Exam Summary Add more find…" at bounding box center [909, 437] width 741 height 657
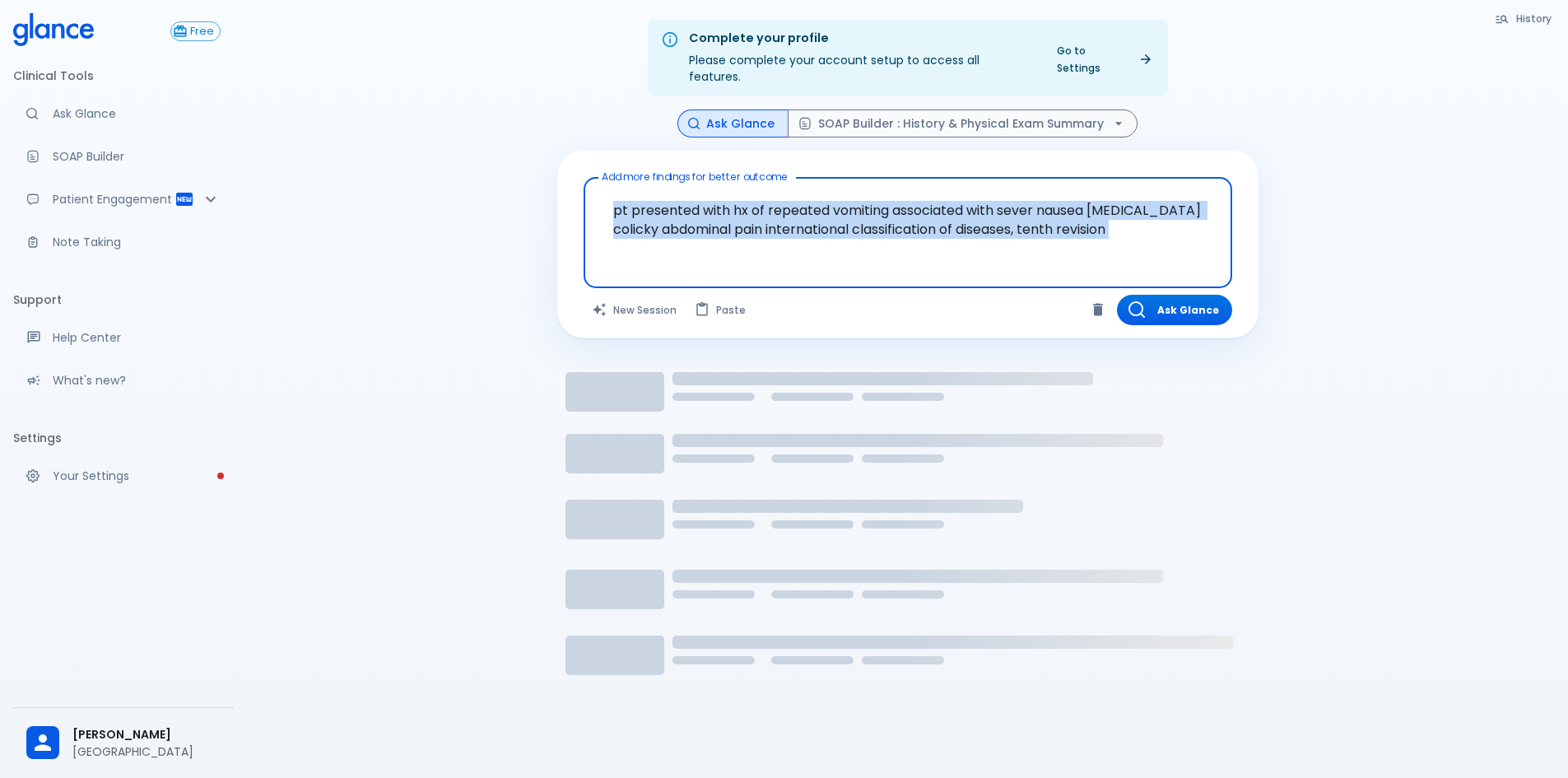
copy div "pt presented with hx of repeated vomiting associated with sever nausea [MEDICAL…"
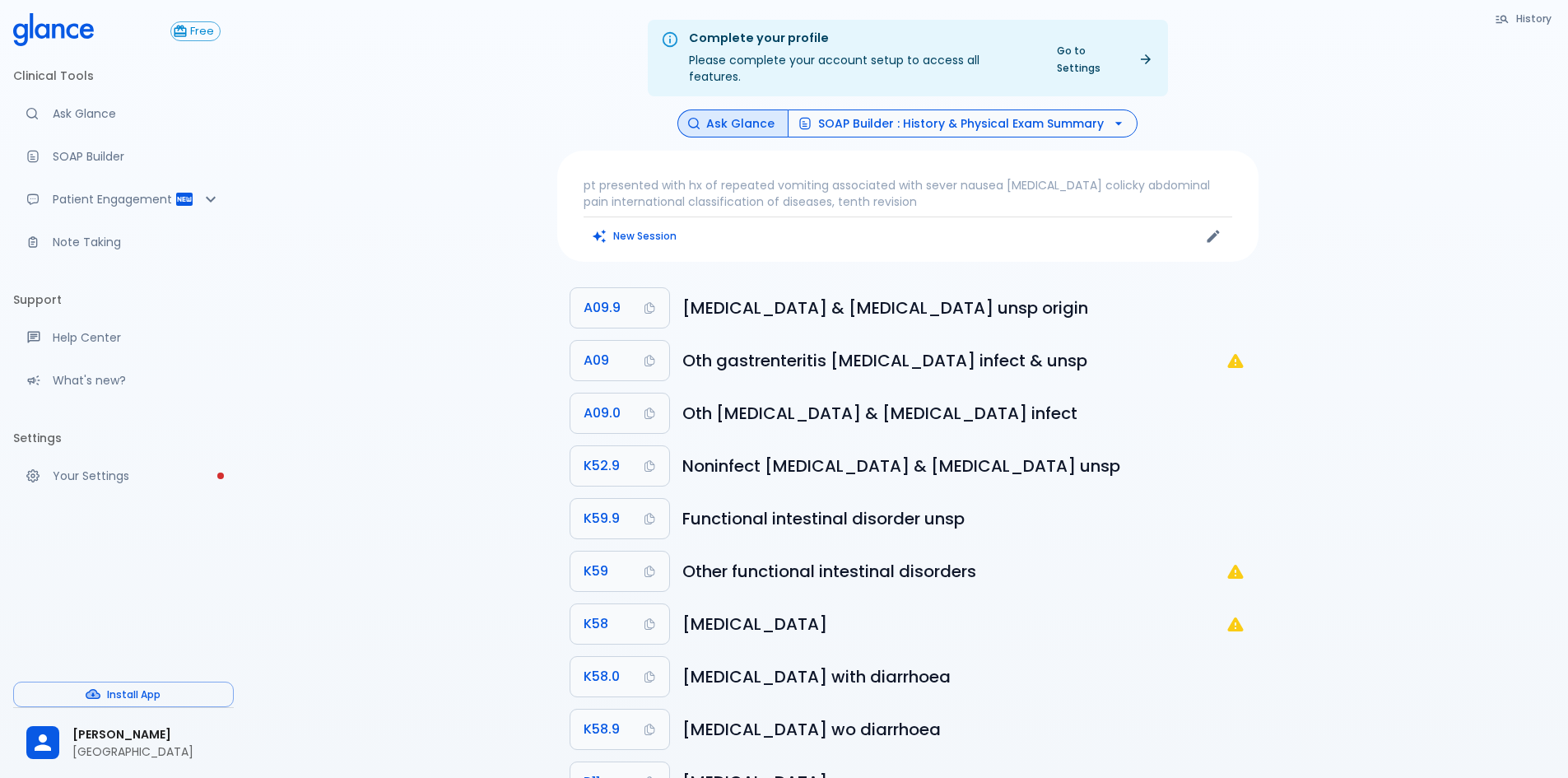
click at [1046, 110] on button "SOAP Builder : History & Physical Exam Summary" at bounding box center [963, 123] width 350 height 29
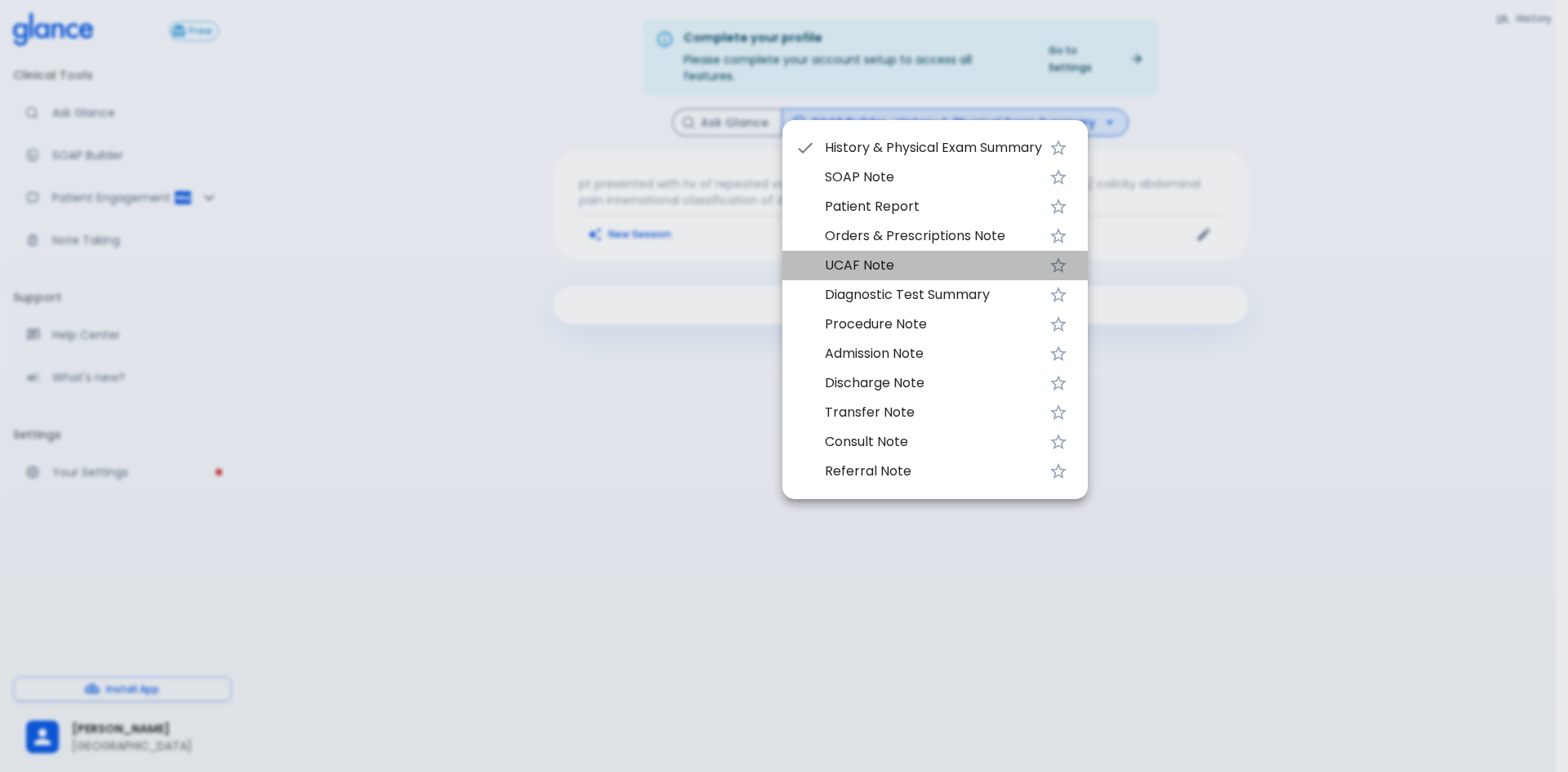
click at [909, 271] on span "UCAF Note" at bounding box center [933, 265] width 217 height 20
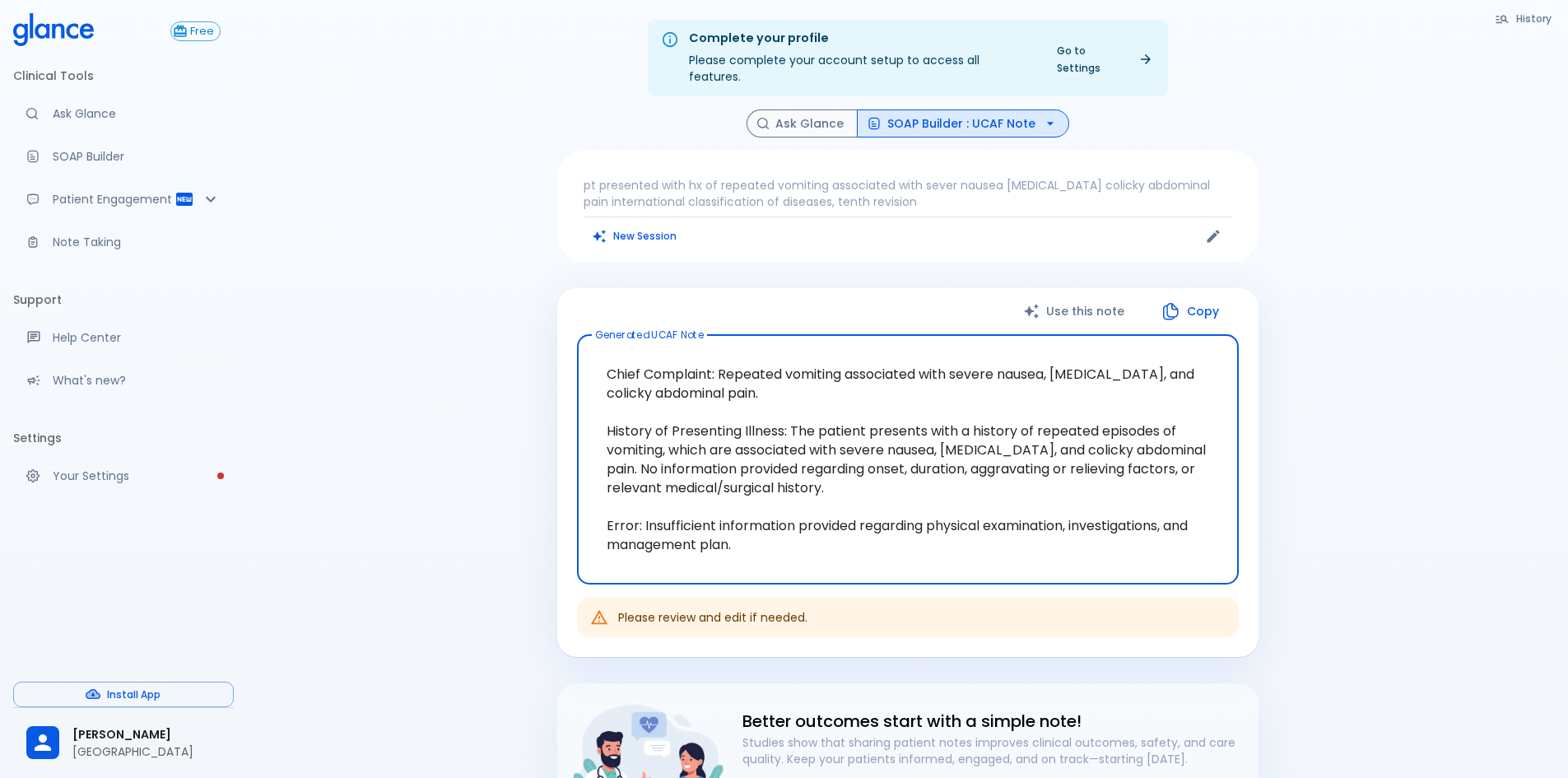
drag, startPoint x: 605, startPoint y: 452, endPoint x: 745, endPoint y: 454, distance: 140.0
click at [745, 454] on textarea "Chief Complaint: Repeated vomiting associated with severe nausea, diarrhea, and…" at bounding box center [908, 459] width 639 height 222
drag, startPoint x: 883, startPoint y: 469, endPoint x: 854, endPoint y: 438, distance: 42.4
click at [882, 468] on textarea "Chief Complaint: Repeated vomiting associated with severe nausea, diarrhea, and…" at bounding box center [908, 459] width 639 height 222
click at [872, 454] on textarea "Chief Complaint: Repeated vomiting associated with severe nausea, diarrhea, and…" at bounding box center [908, 459] width 639 height 222
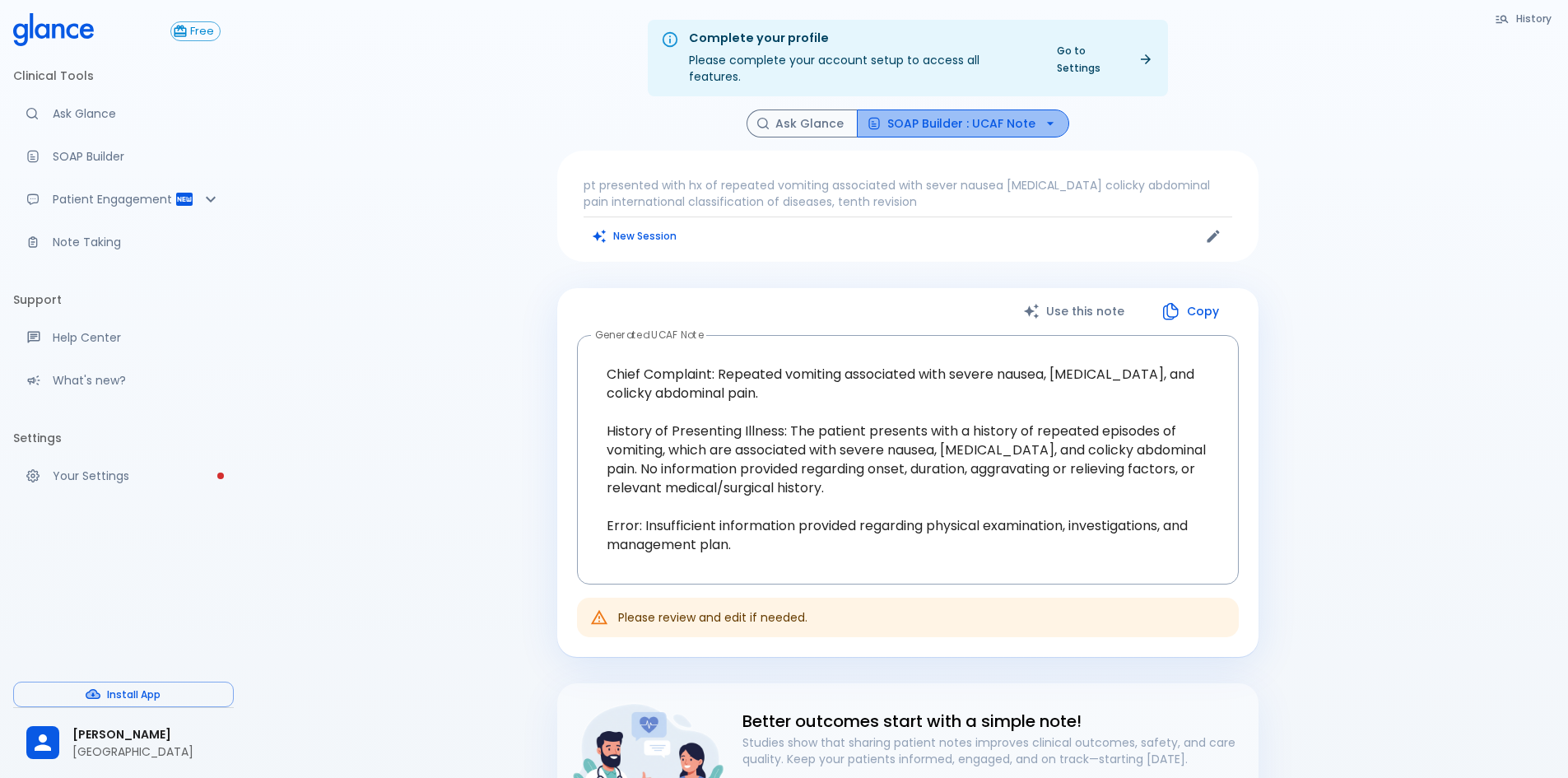
click at [985, 115] on button "SOAP Builder : UCAF Note" at bounding box center [963, 123] width 213 height 29
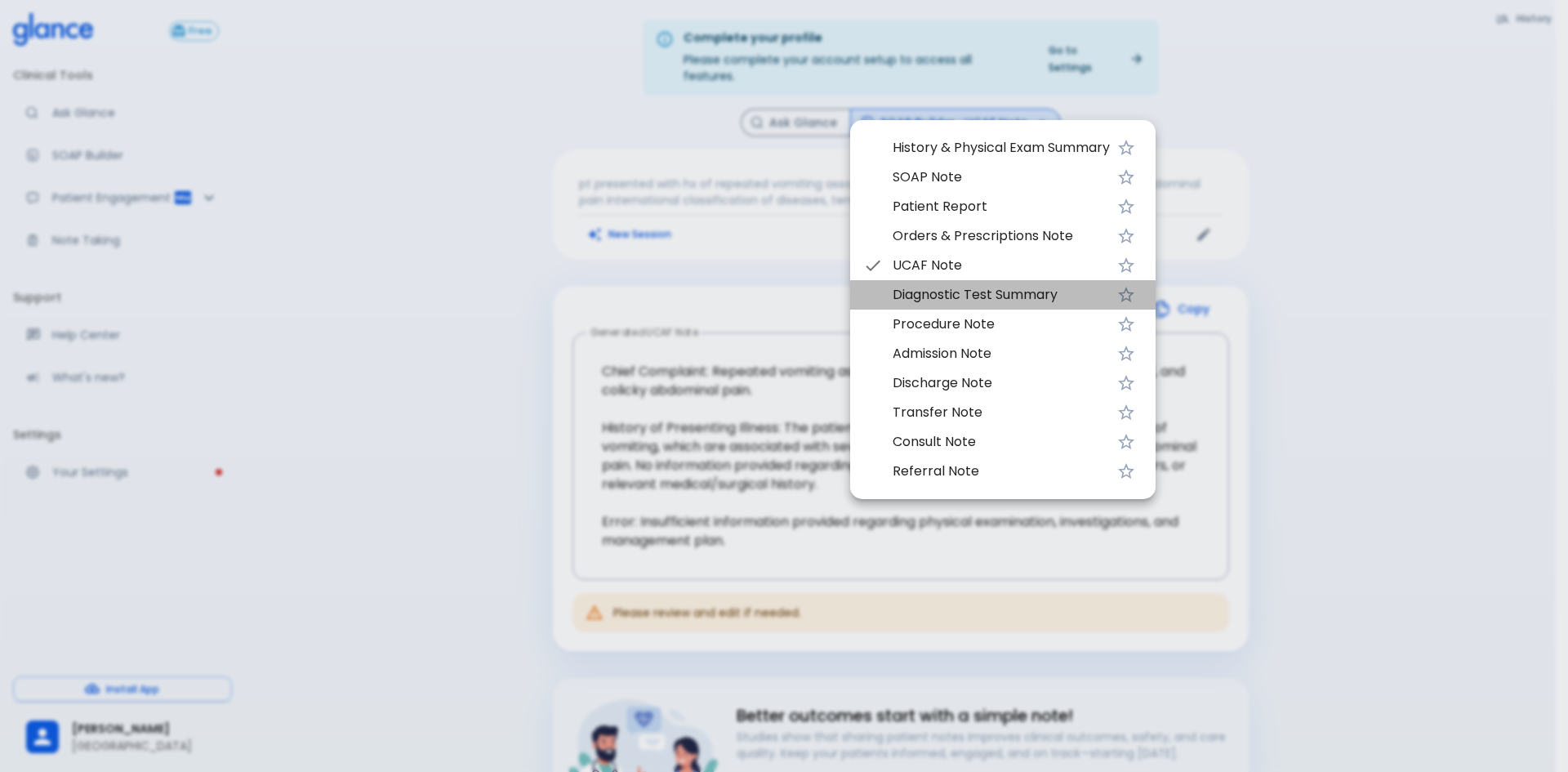
click at [989, 291] on span "Diagnostic Test Summary" at bounding box center [1001, 294] width 217 height 20
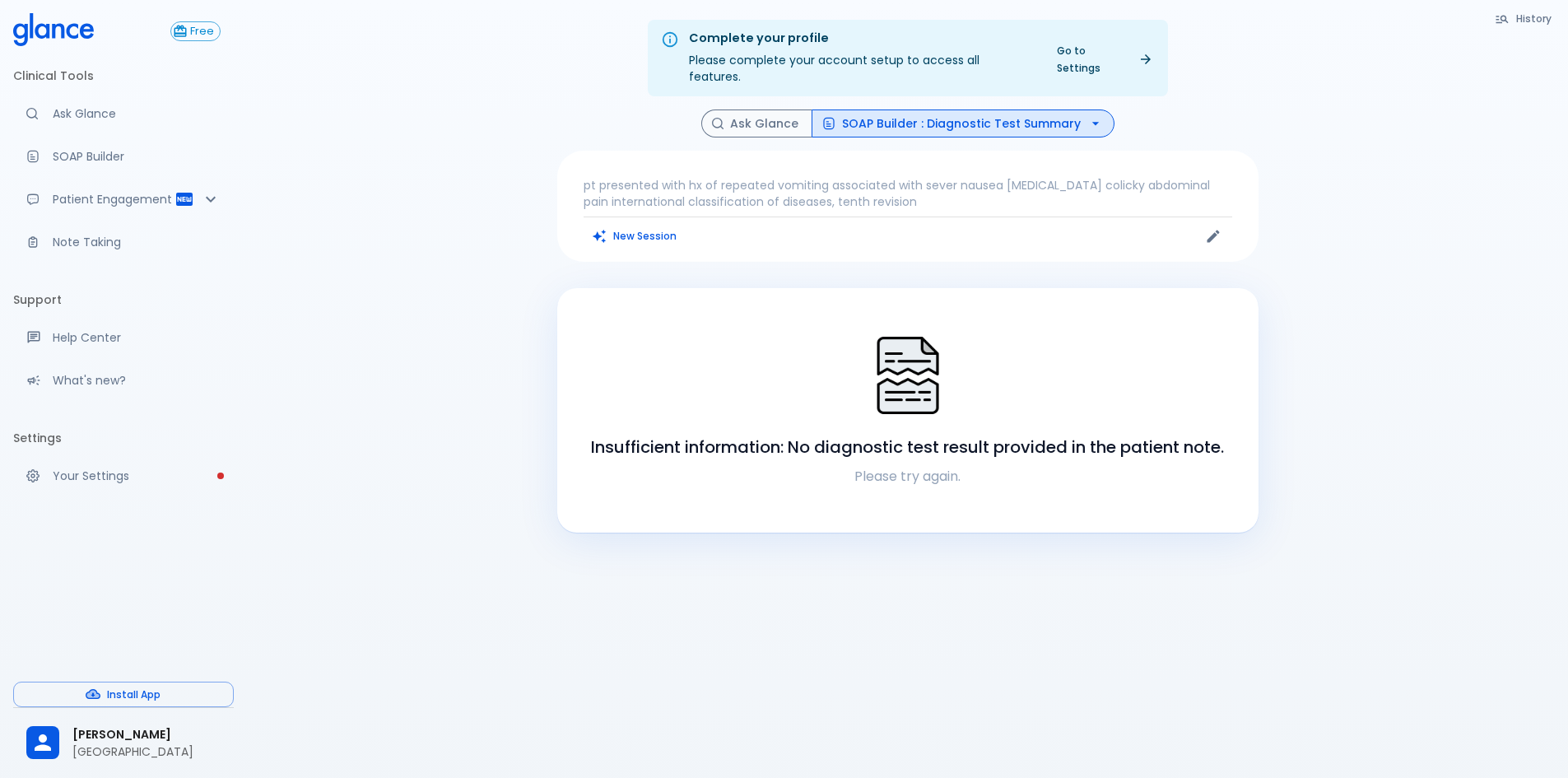
click at [1024, 177] on p "pt presented with hx of repeated vomiting associated with sever nausea [MEDICAL…" at bounding box center [909, 193] width 649 height 33
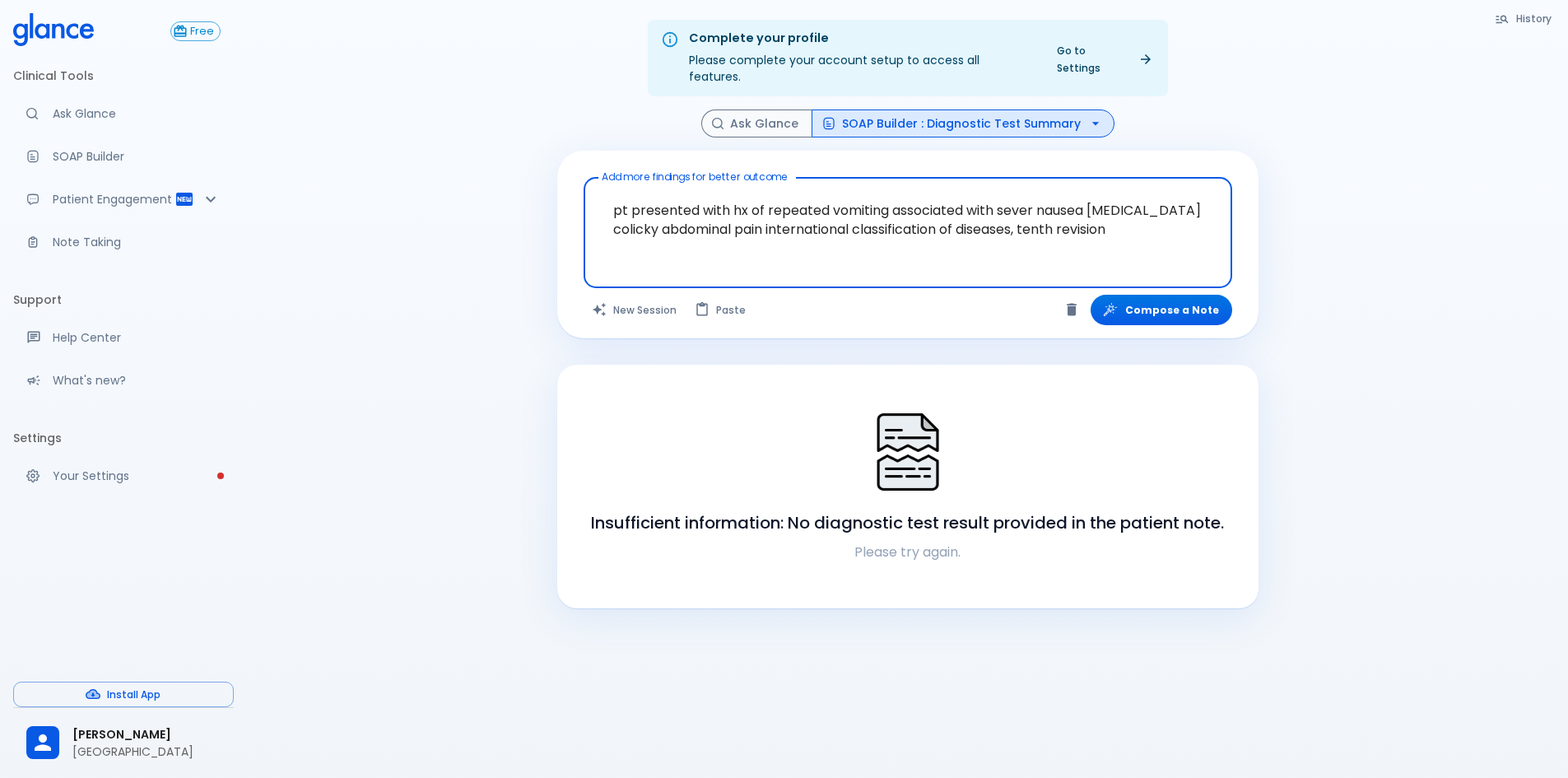
click at [1044, 117] on button "SOAP Builder : Diagnostic Test Summary" at bounding box center [963, 123] width 303 height 29
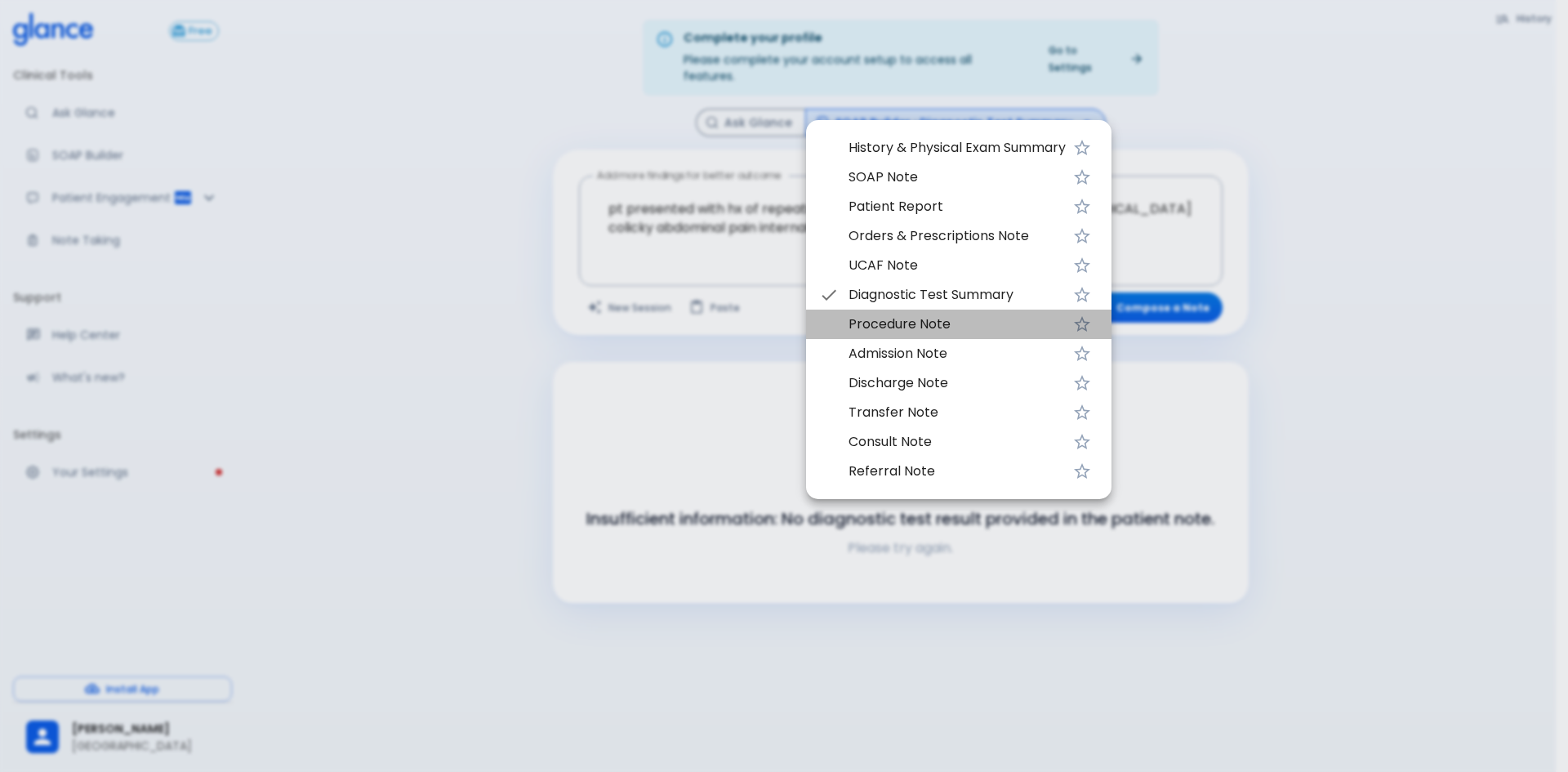
click at [963, 324] on span "Procedure Note" at bounding box center [957, 324] width 217 height 20
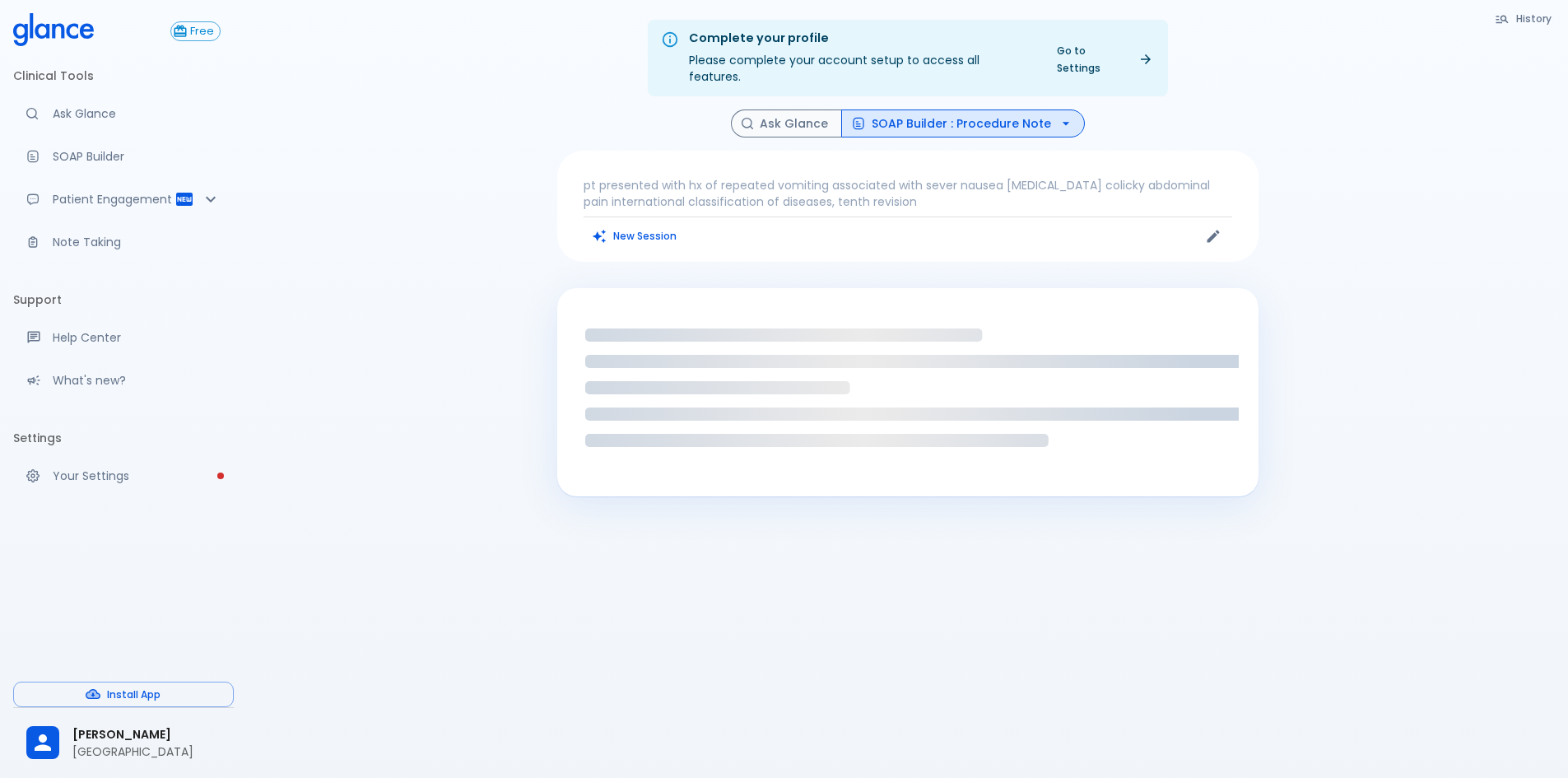
drag, startPoint x: 971, startPoint y: 90, endPoint x: 968, endPoint y: 106, distance: 16.3
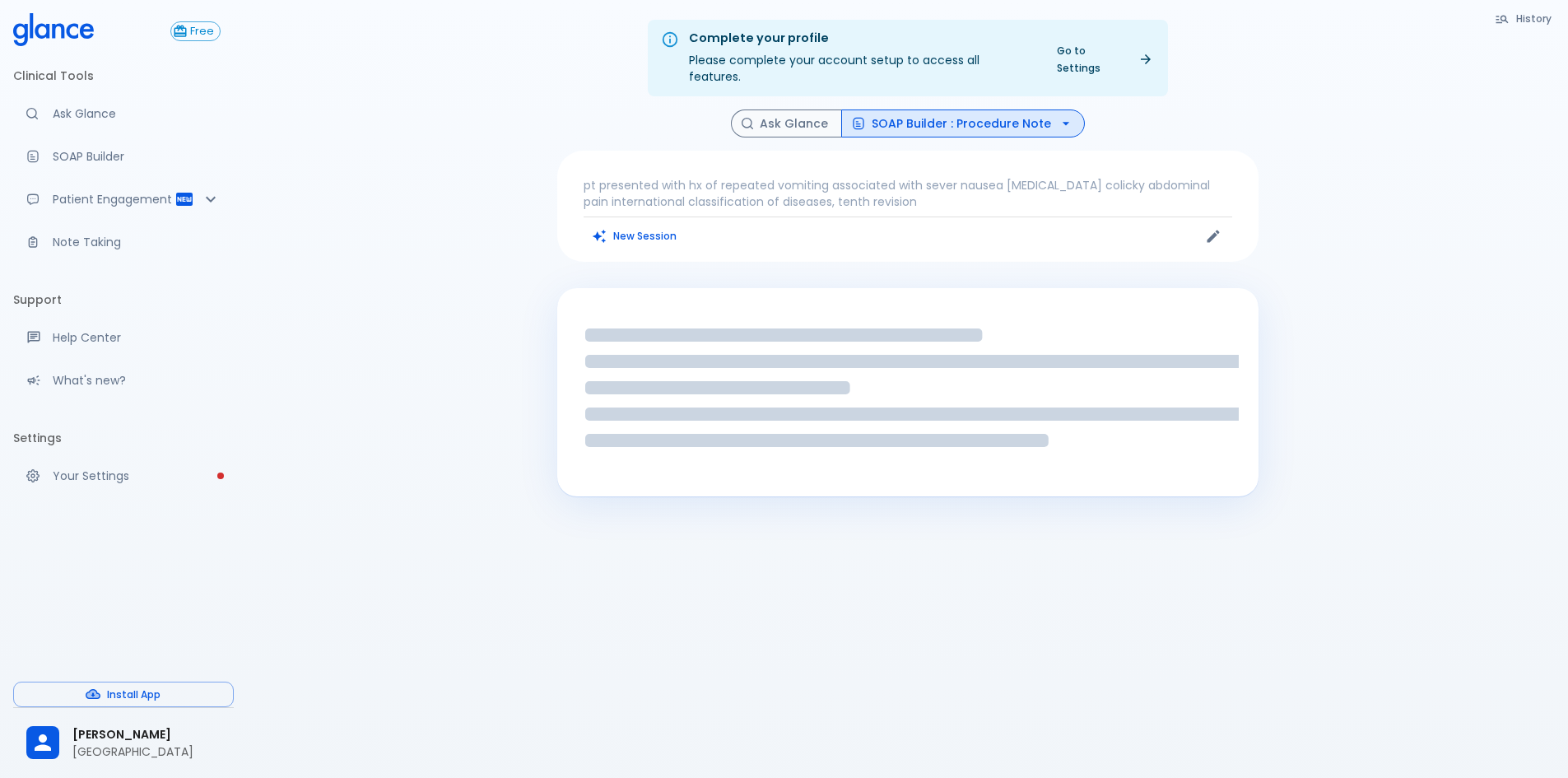
click at [967, 90] on div "Complete your profile Please complete your account setup to access all features…" at bounding box center [908, 408] width 1322 height 818
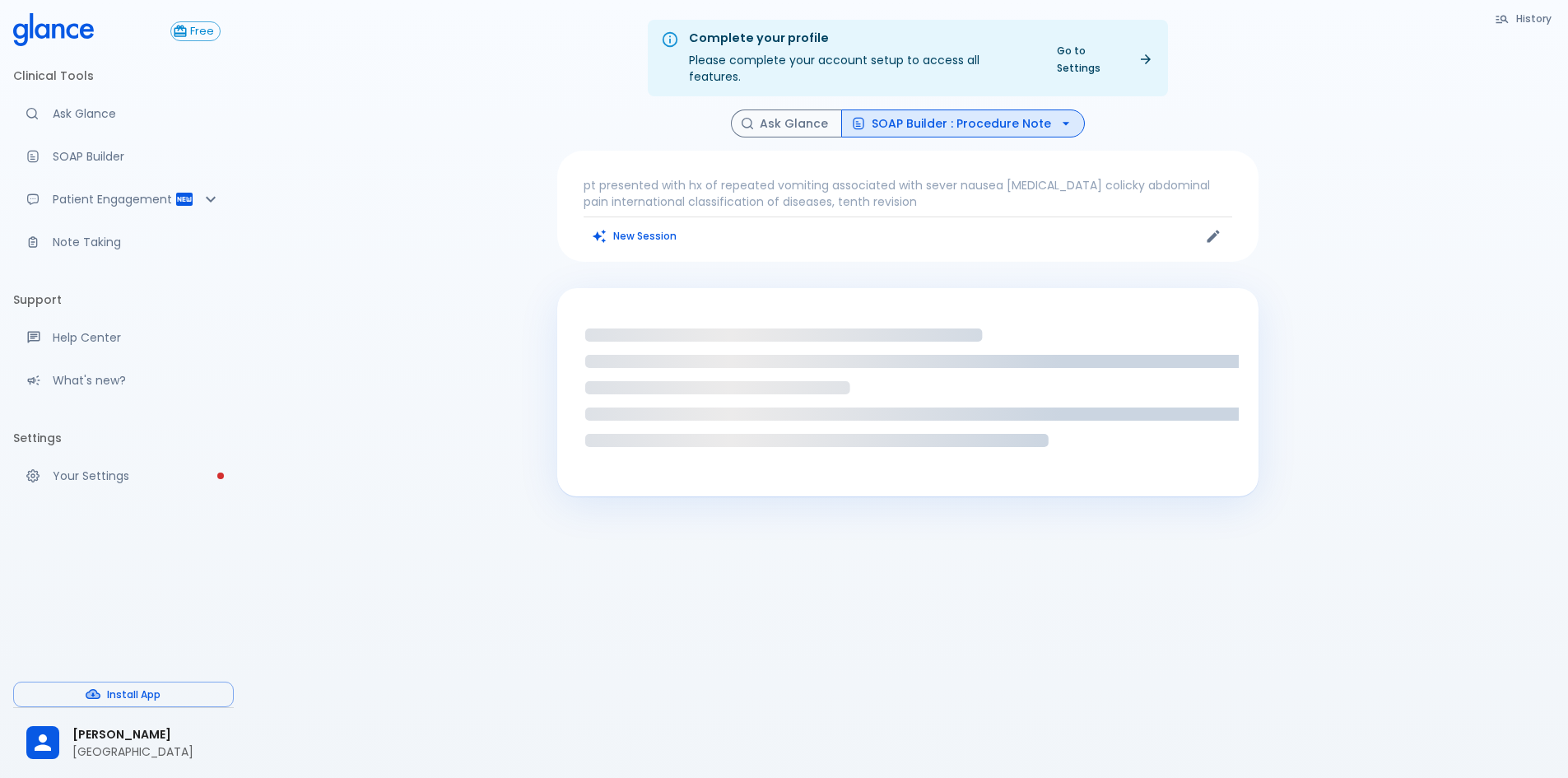
click at [968, 109] on button "SOAP Builder : Procedure Note" at bounding box center [962, 123] width 244 height 29
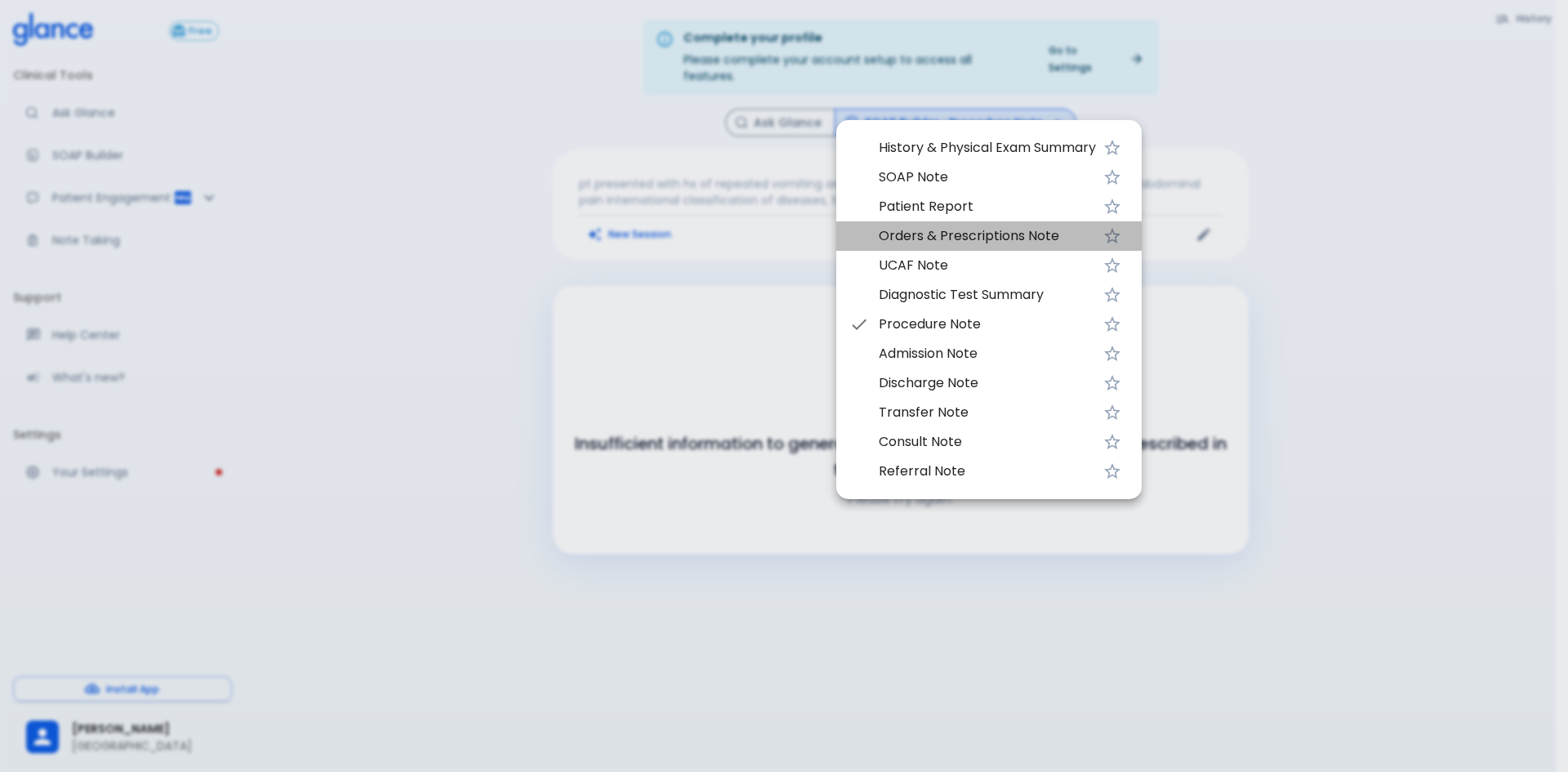
click at [931, 236] on span "Orders & Prescriptions Note" at bounding box center [987, 235] width 217 height 20
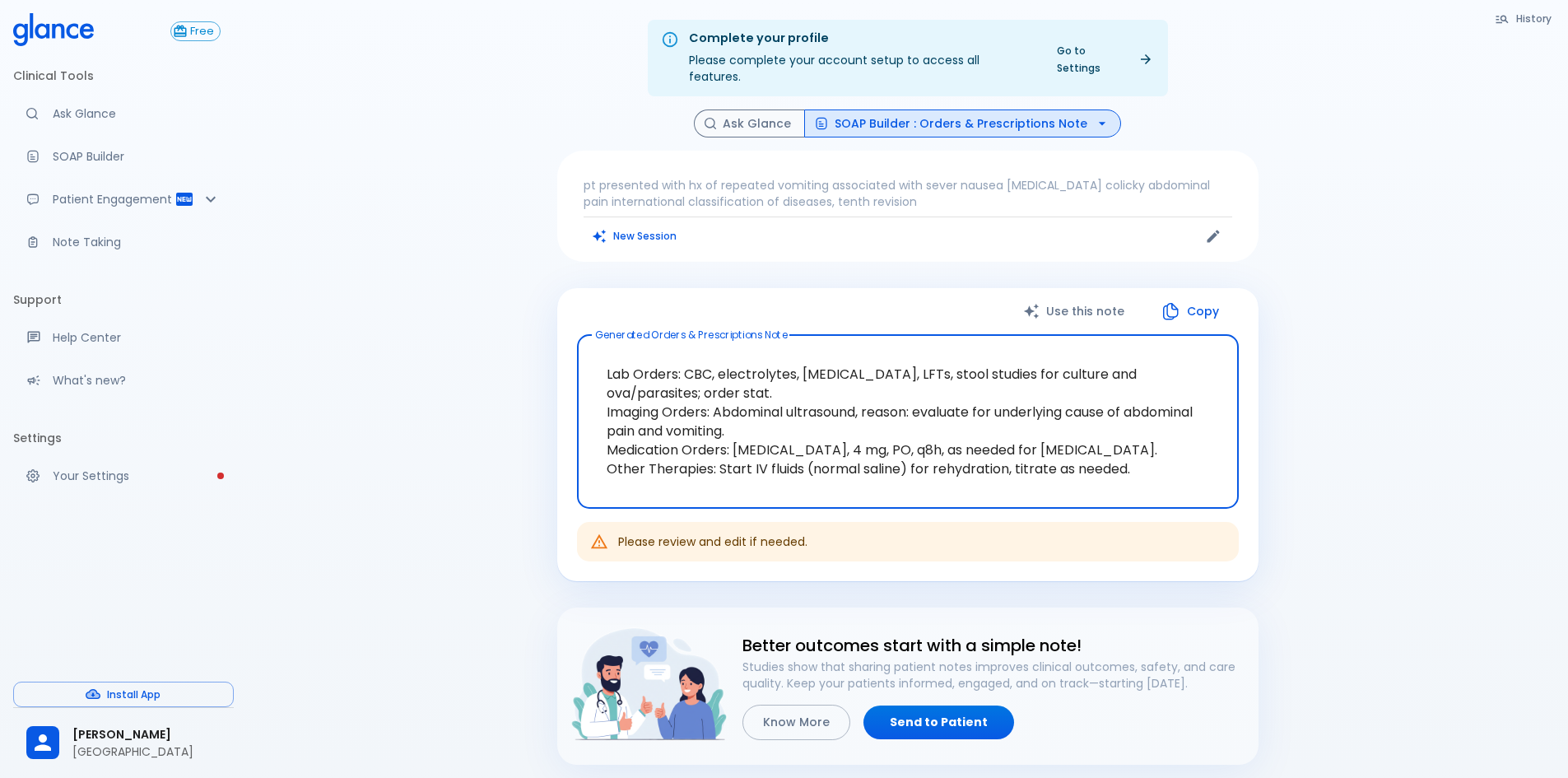
click at [1013, 111] on button "SOAP Builder : Orders & Prescriptions Note" at bounding box center [962, 123] width 317 height 29
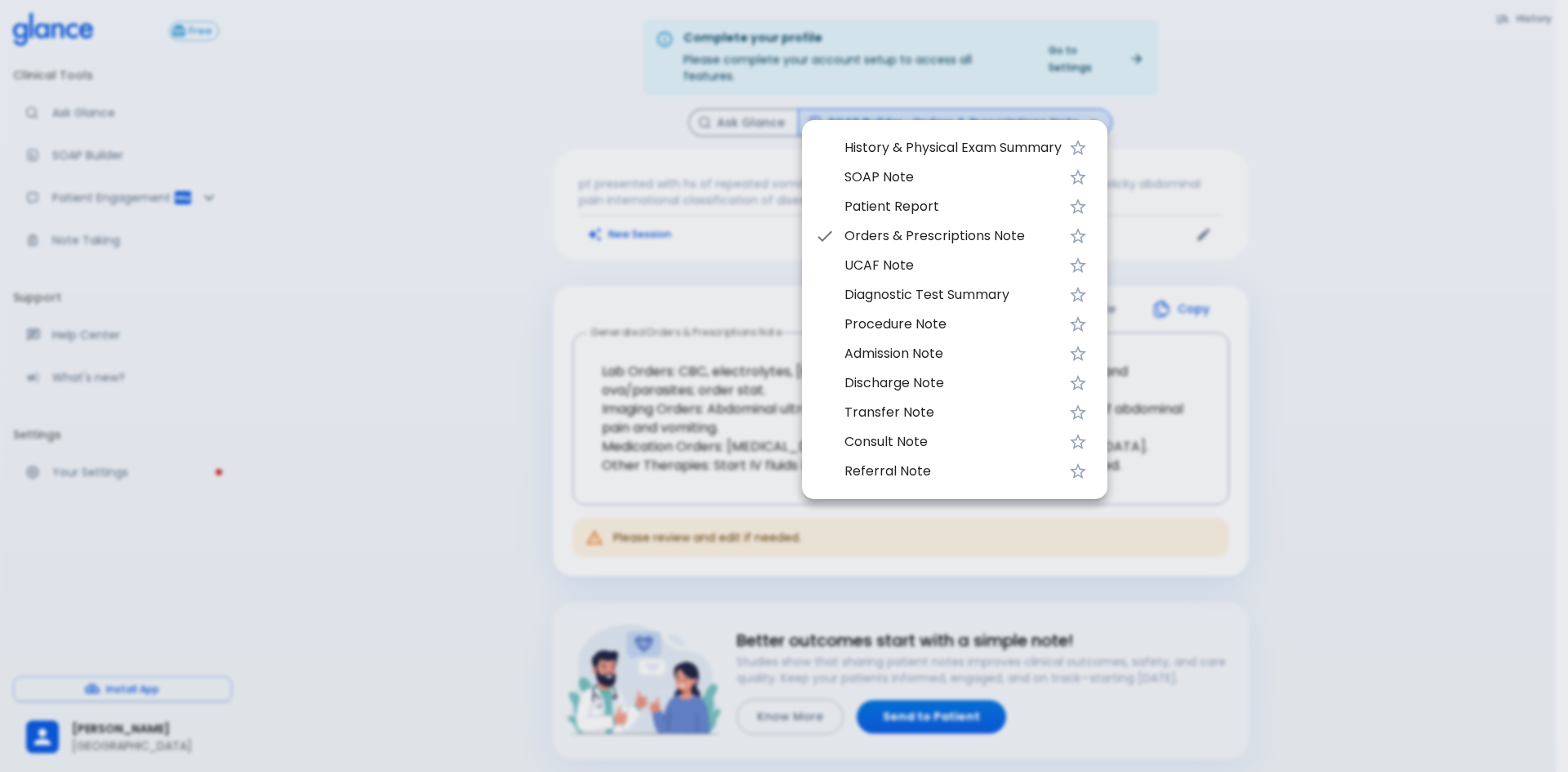
click at [527, 279] on div at bounding box center [784, 386] width 1568 height 772
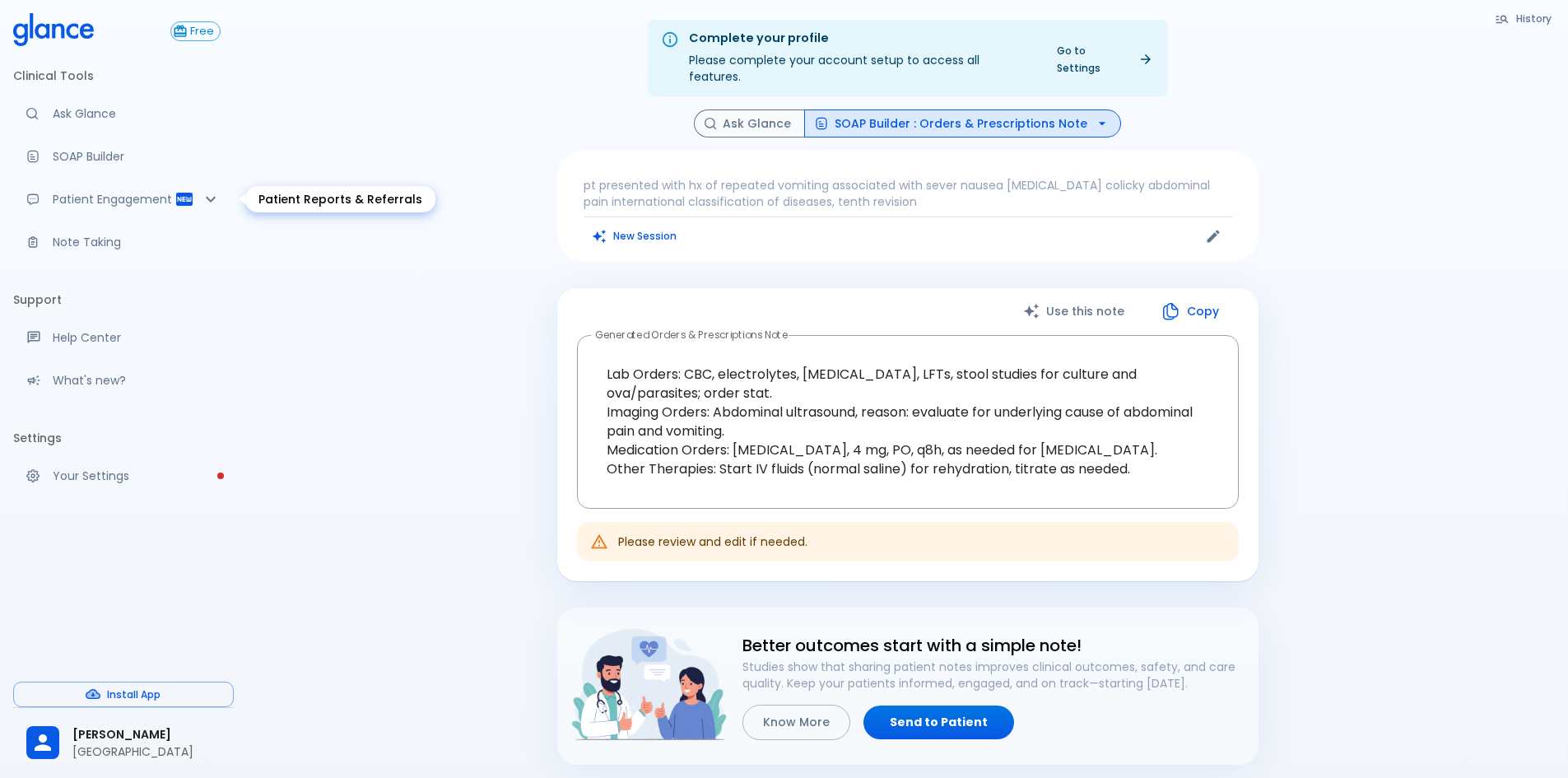
click at [141, 203] on p "Patient Engagement" at bounding box center [114, 199] width 122 height 17
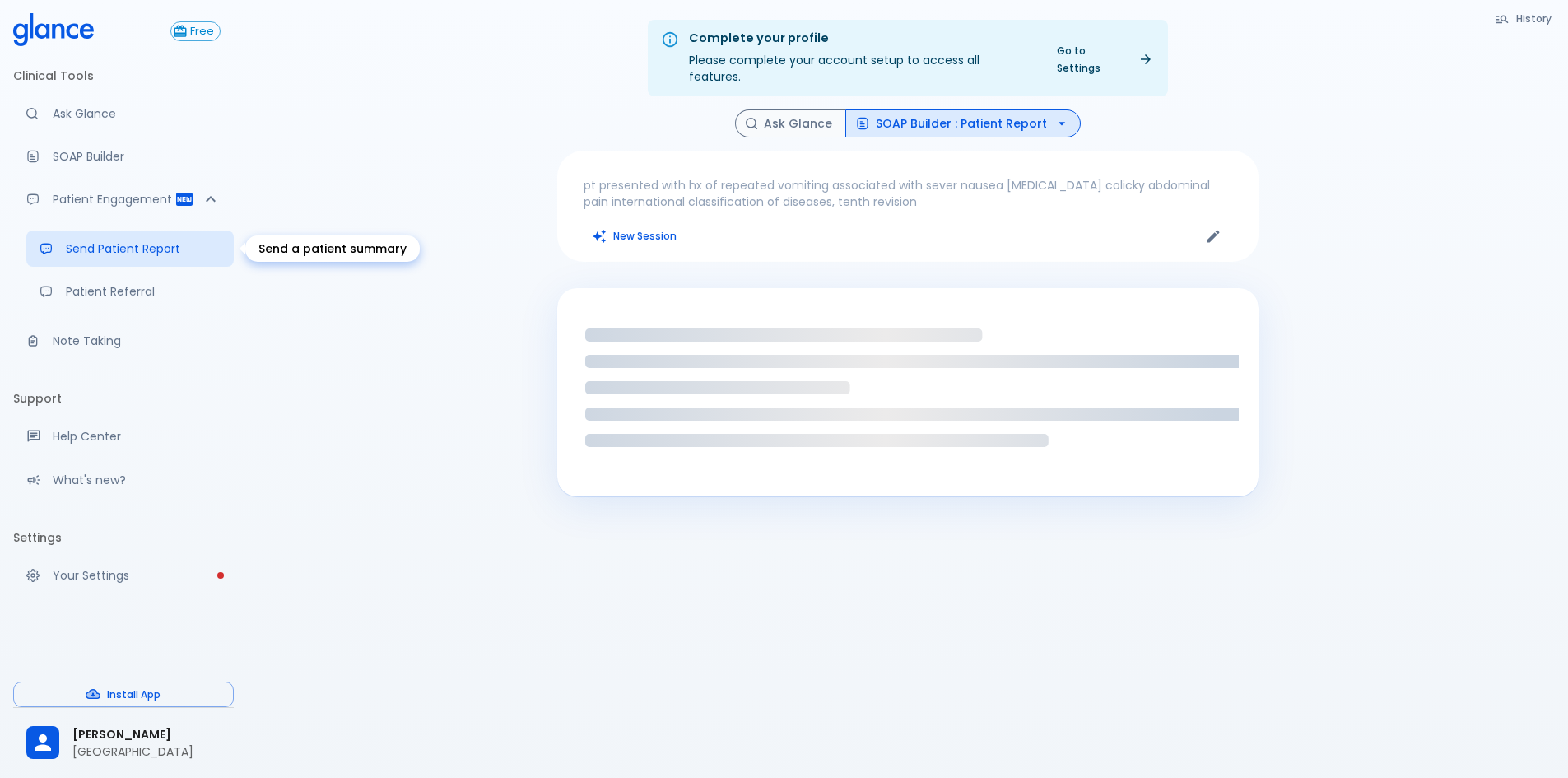
click at [155, 253] on p "Send Patient Report" at bounding box center [143, 249] width 155 height 17
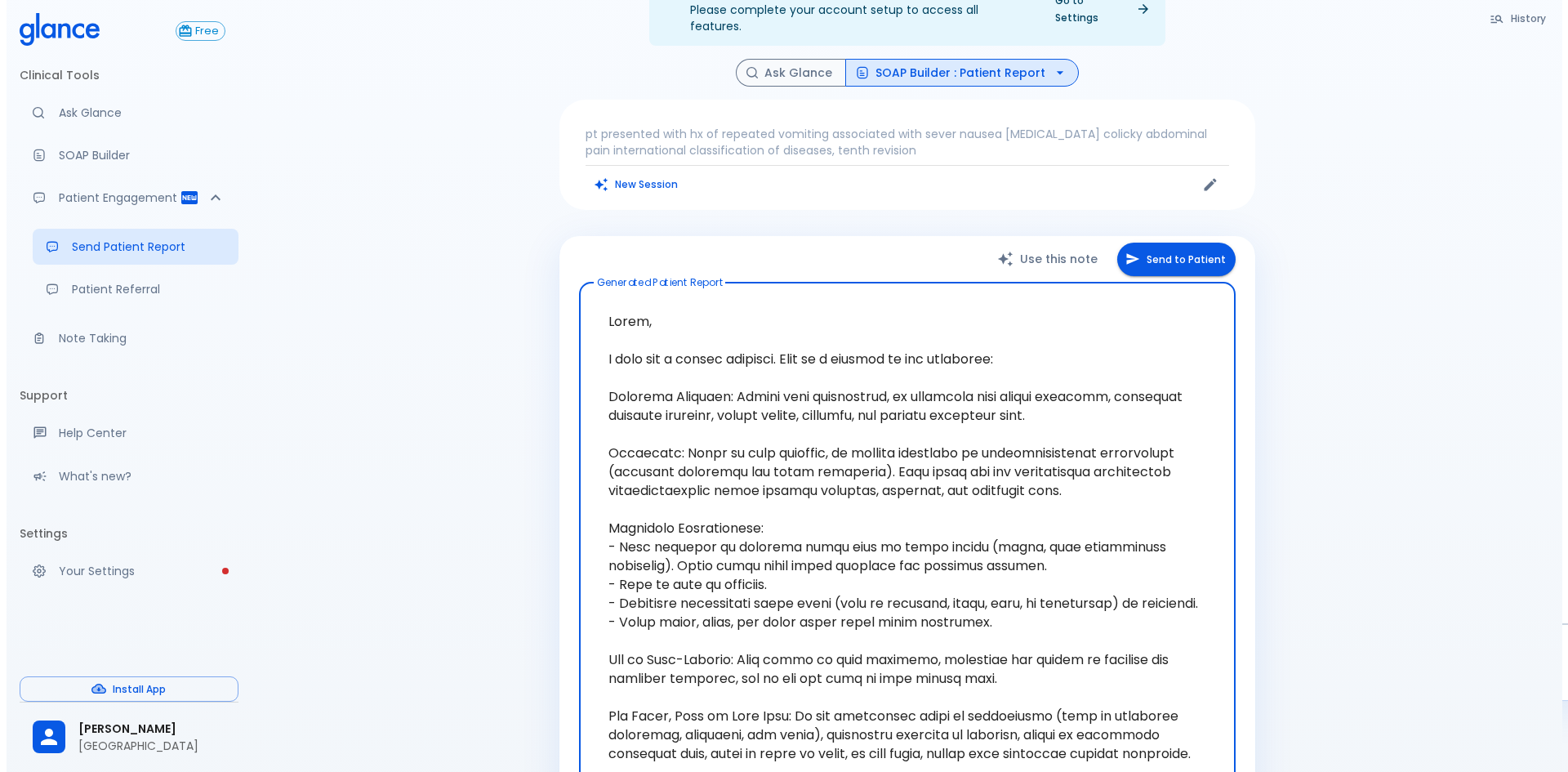
scroll to position [246, 0]
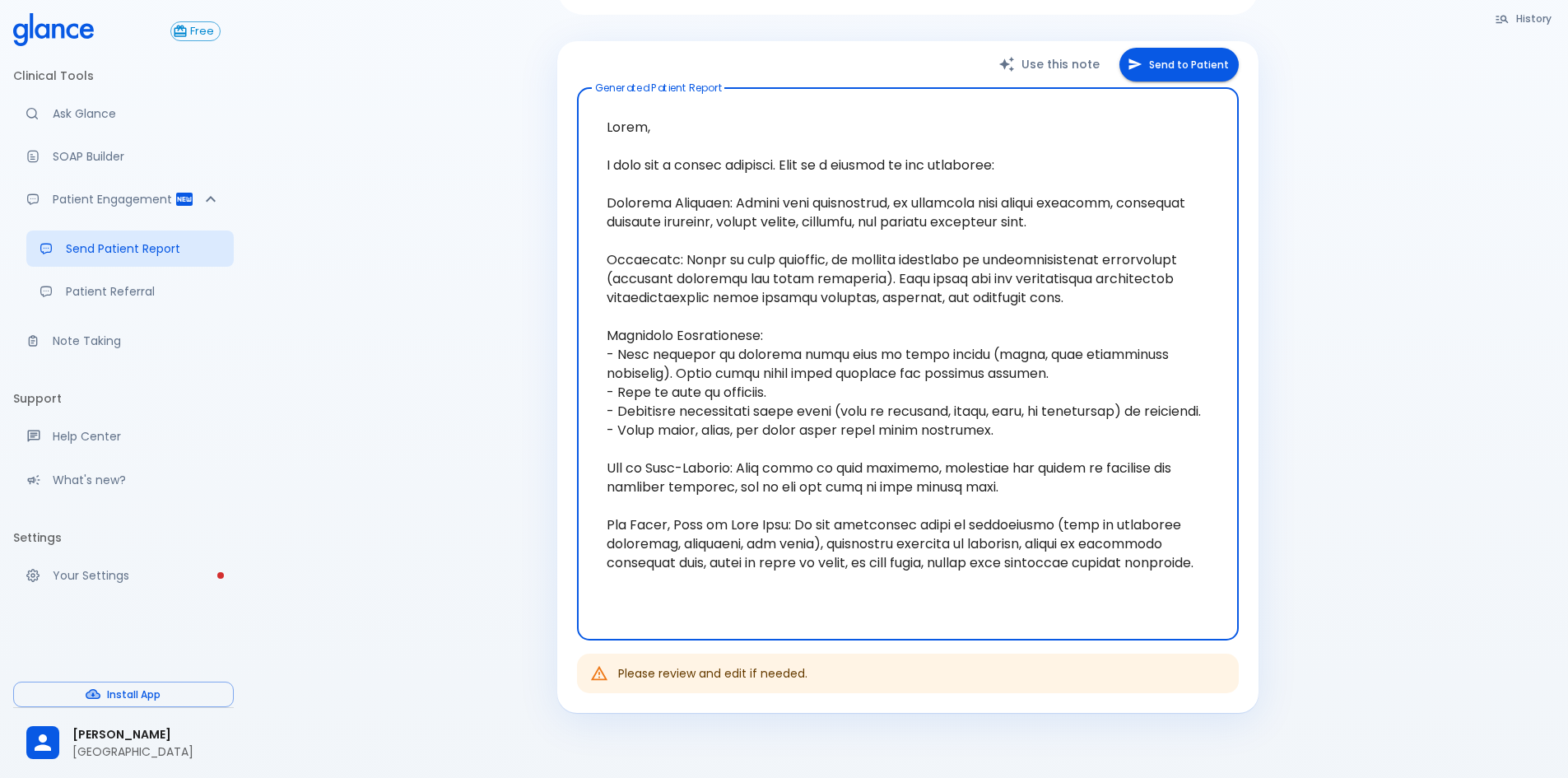
click at [1196, 56] on button "Send to Patient" at bounding box center [1179, 65] width 119 height 34
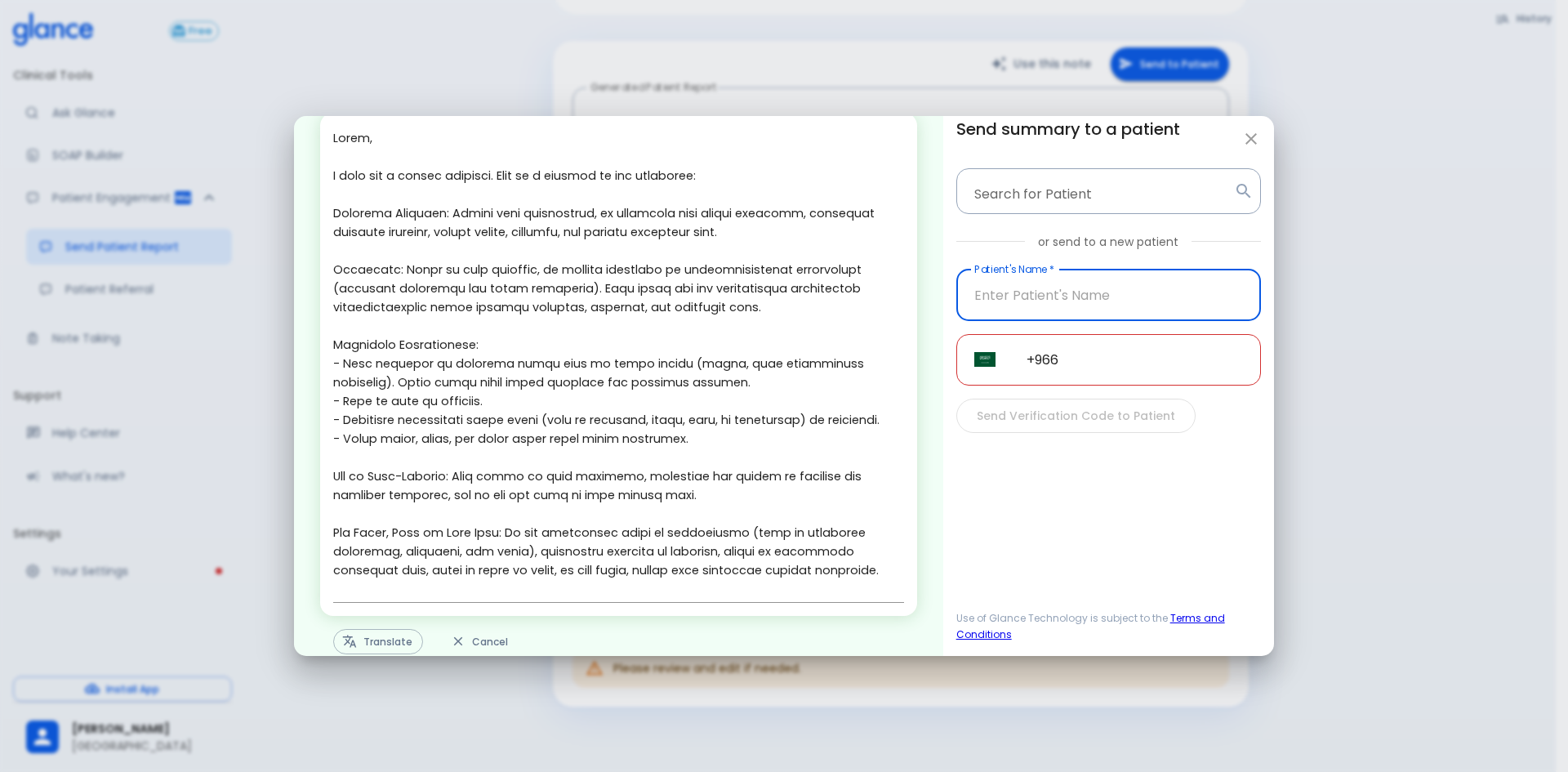
scroll to position [69, 0]
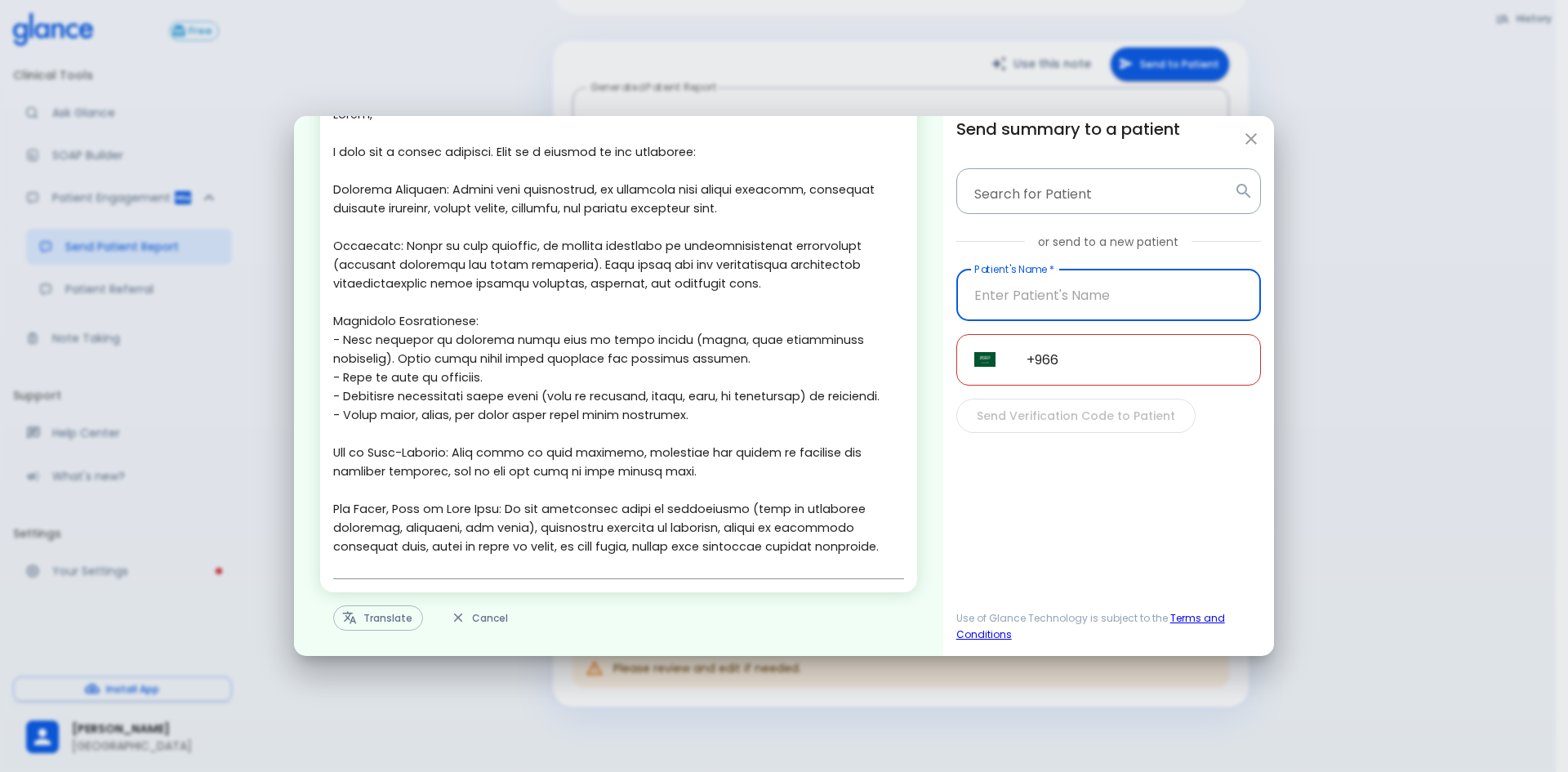
click at [371, 624] on button "Translate" at bounding box center [378, 618] width 90 height 25
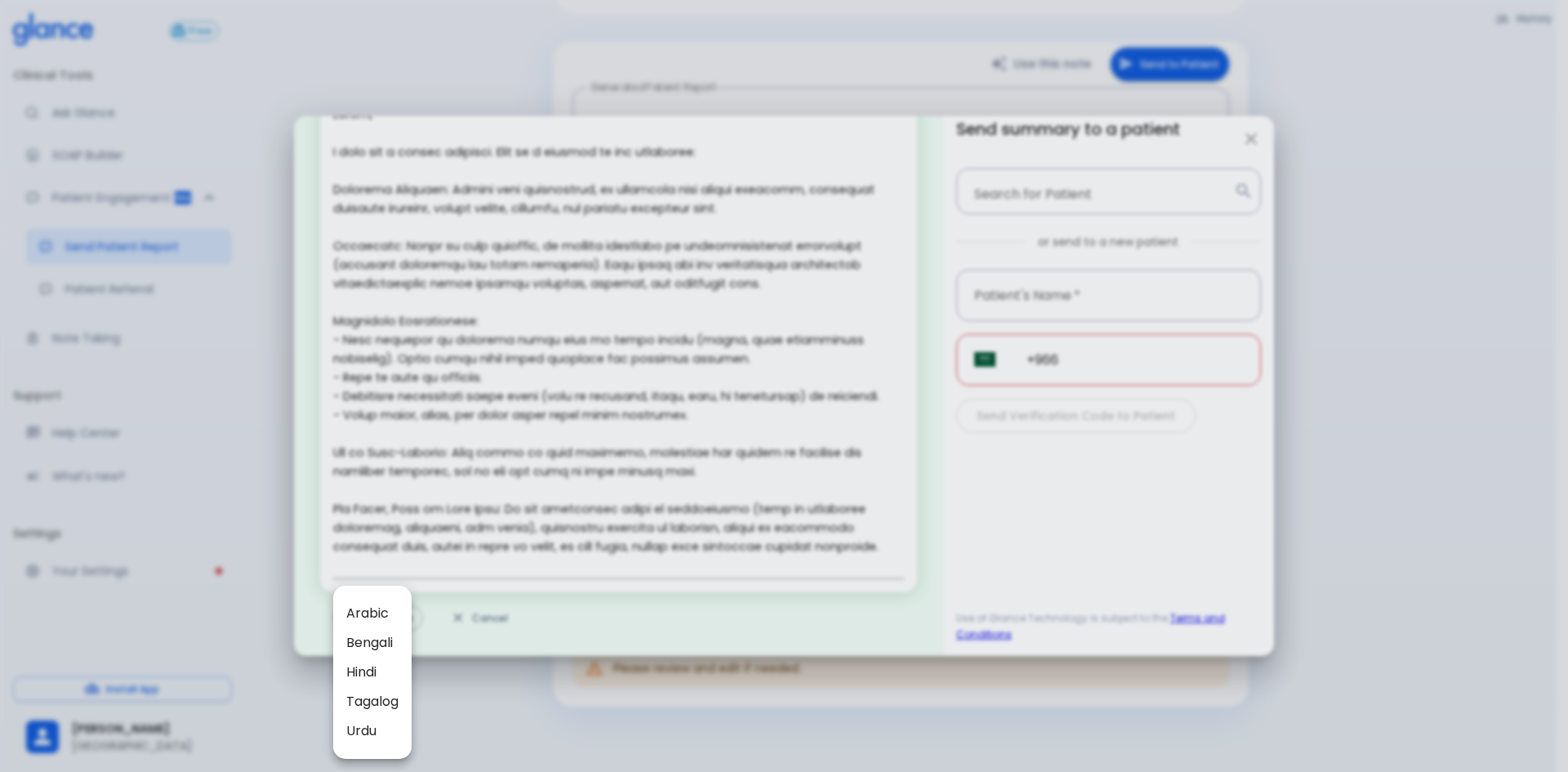
click at [367, 612] on span "Arabic" at bounding box center [372, 613] width 52 height 20
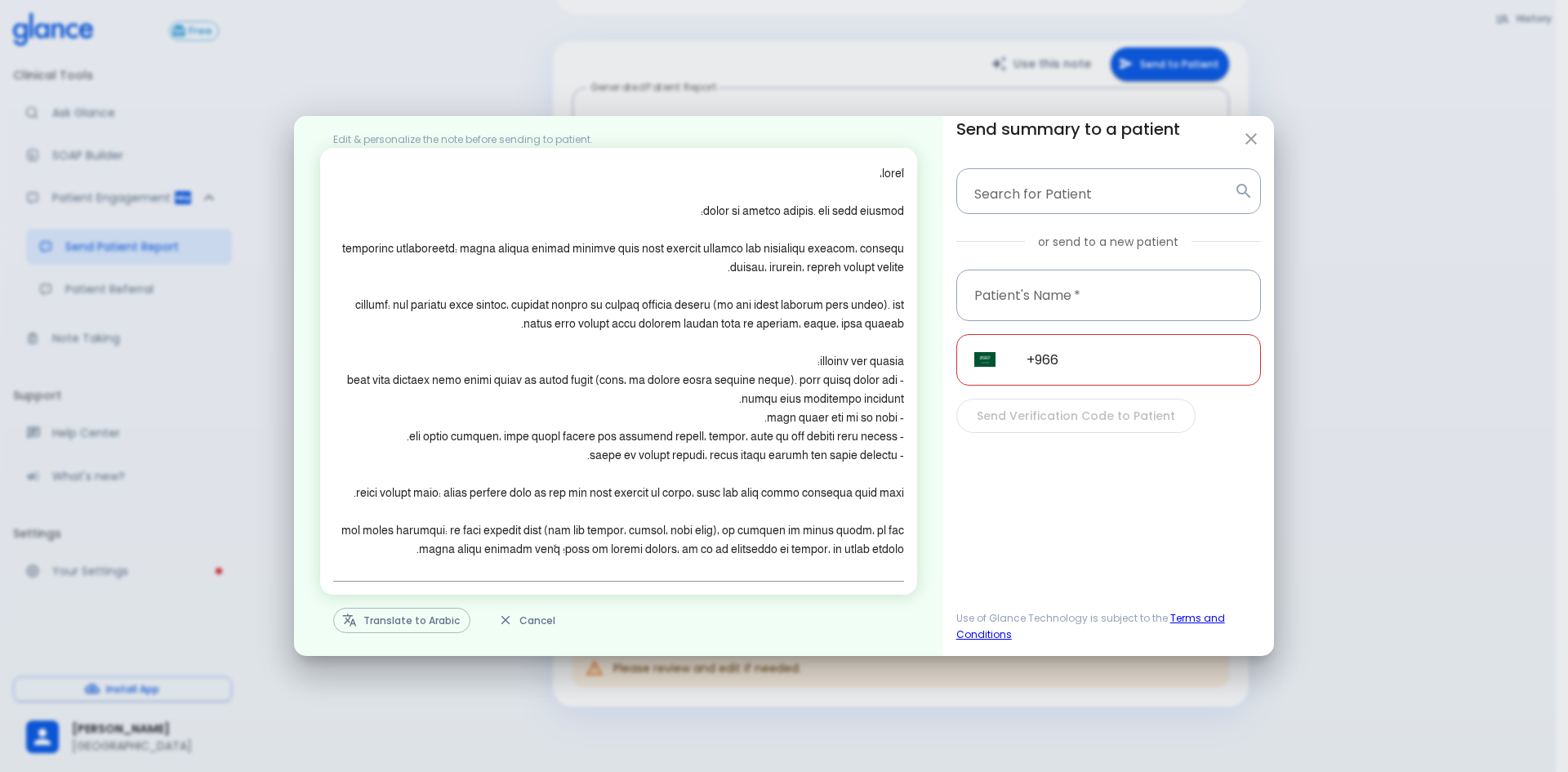
scroll to position [13, 0]
click at [441, 617] on button "Translate to Arabic" at bounding box center [401, 618] width 137 height 25
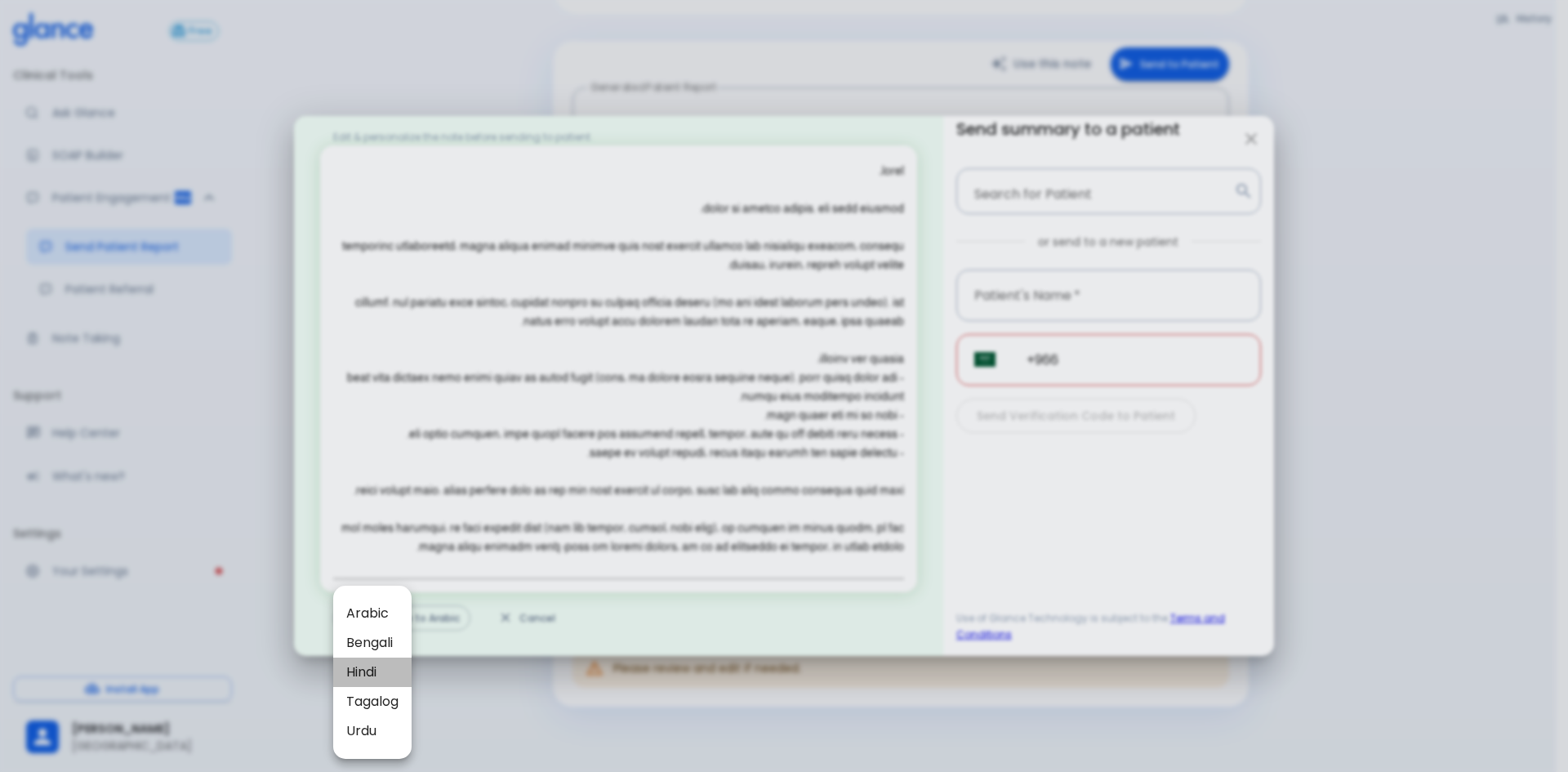
click at [374, 678] on span "Hindi" at bounding box center [372, 672] width 52 height 20
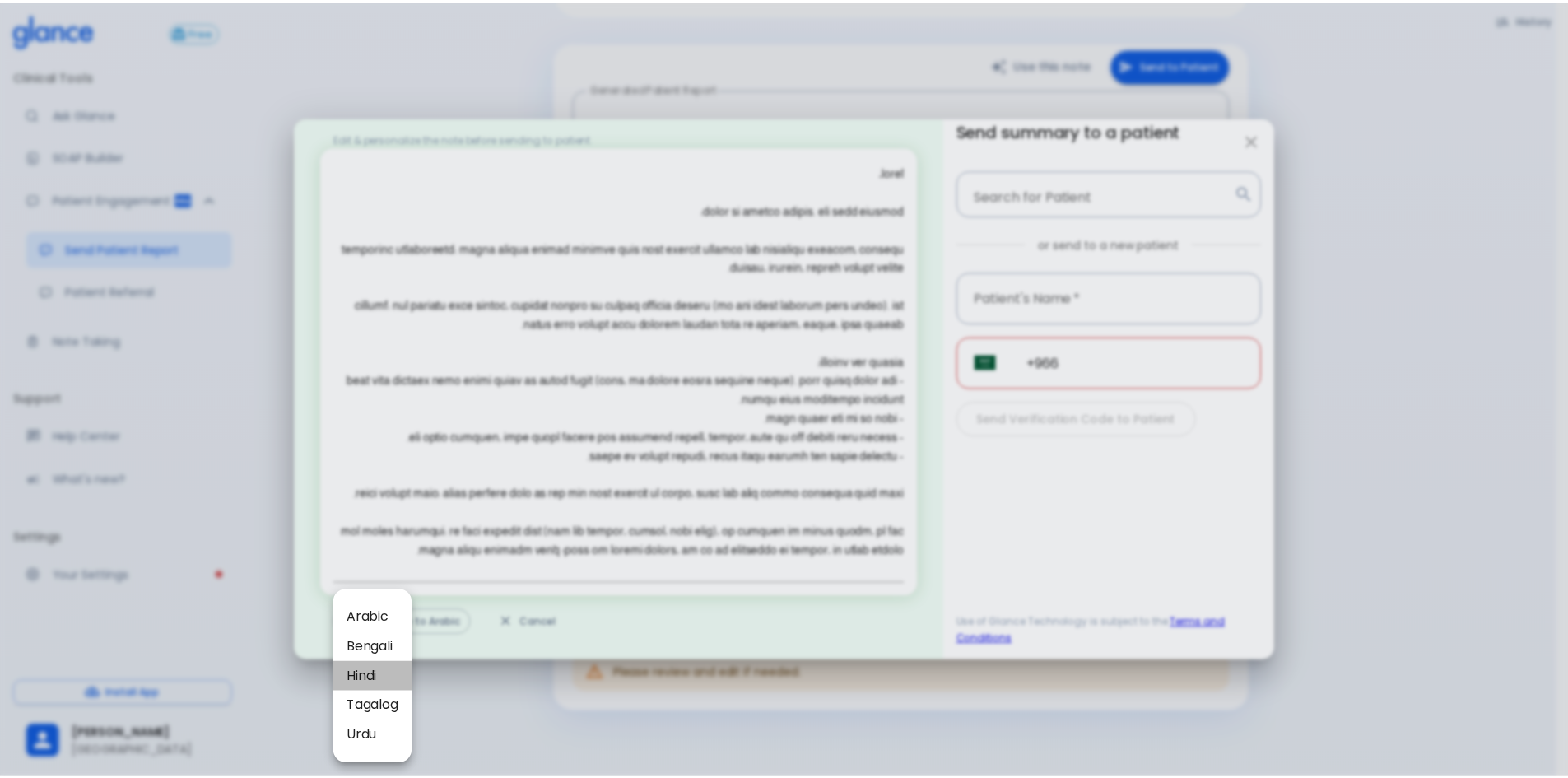
scroll to position [0, 0]
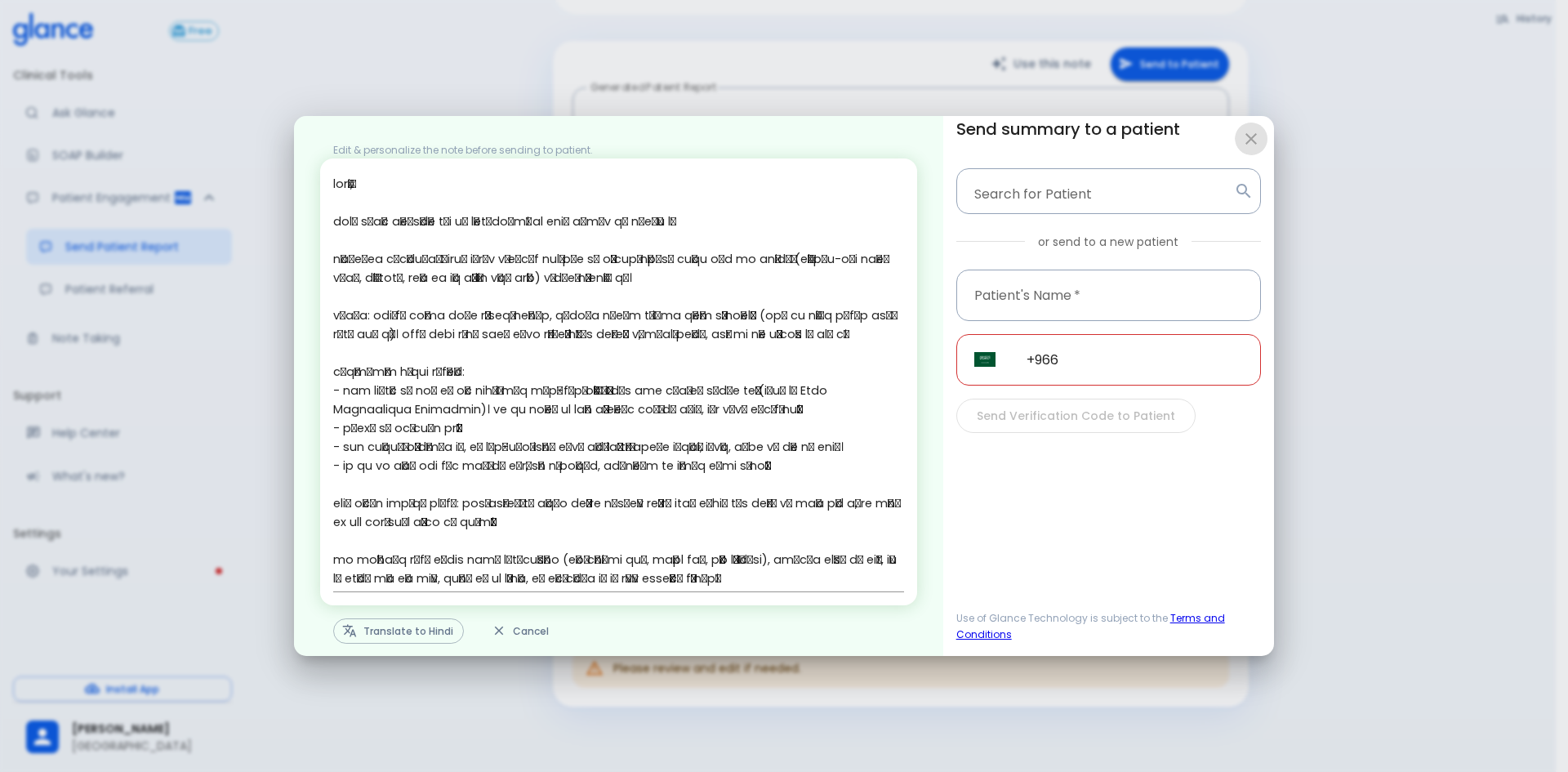
click at [1257, 133] on icon "button" at bounding box center [1251, 138] width 20 height 20
type textarea "Hello, I wish you a speedy recovery. This is a summary of the encounter: Clinic…"
